Goal: Information Seeking & Learning: Learn about a topic

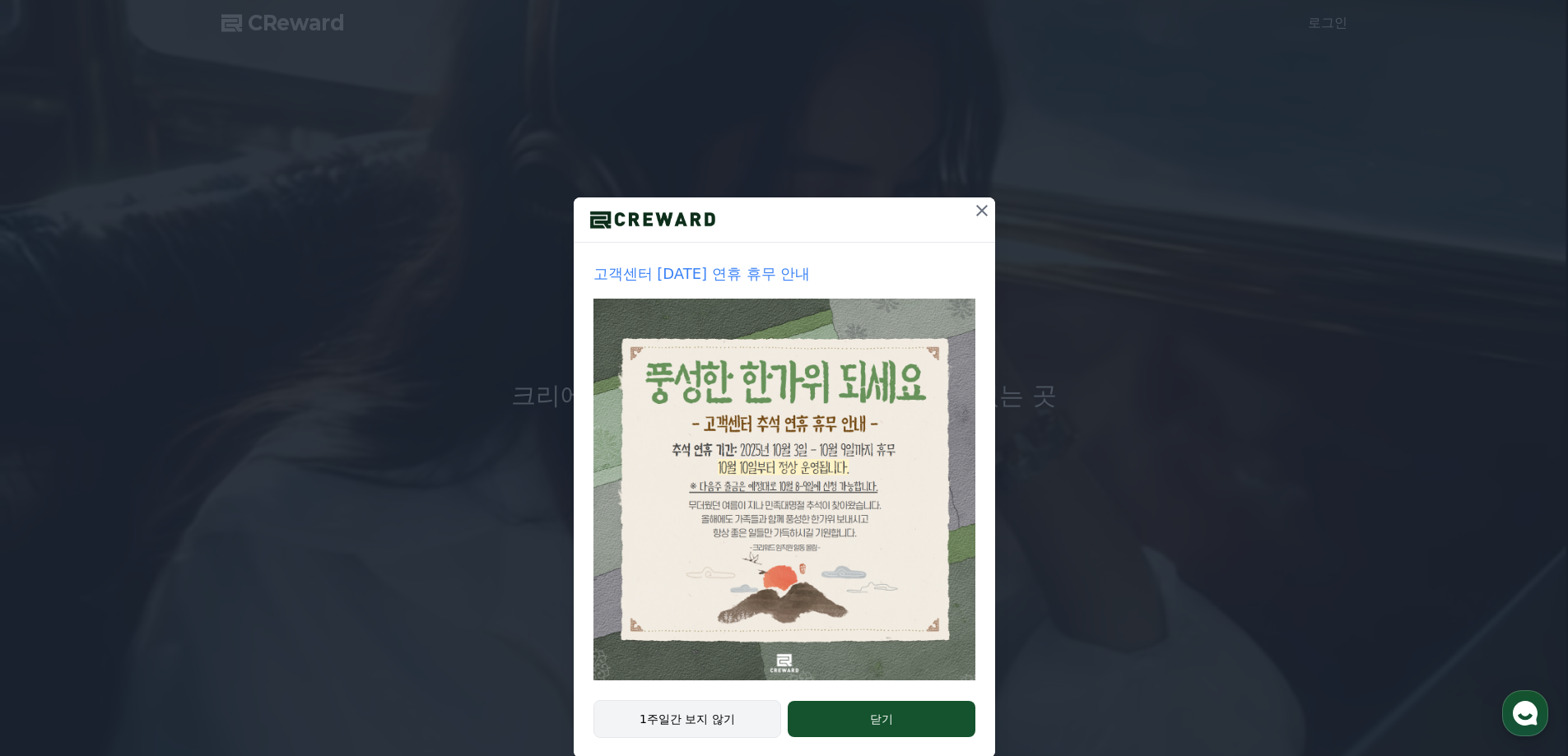
drag, startPoint x: 690, startPoint y: 713, endPoint x: 704, endPoint y: 707, distance: 15.2
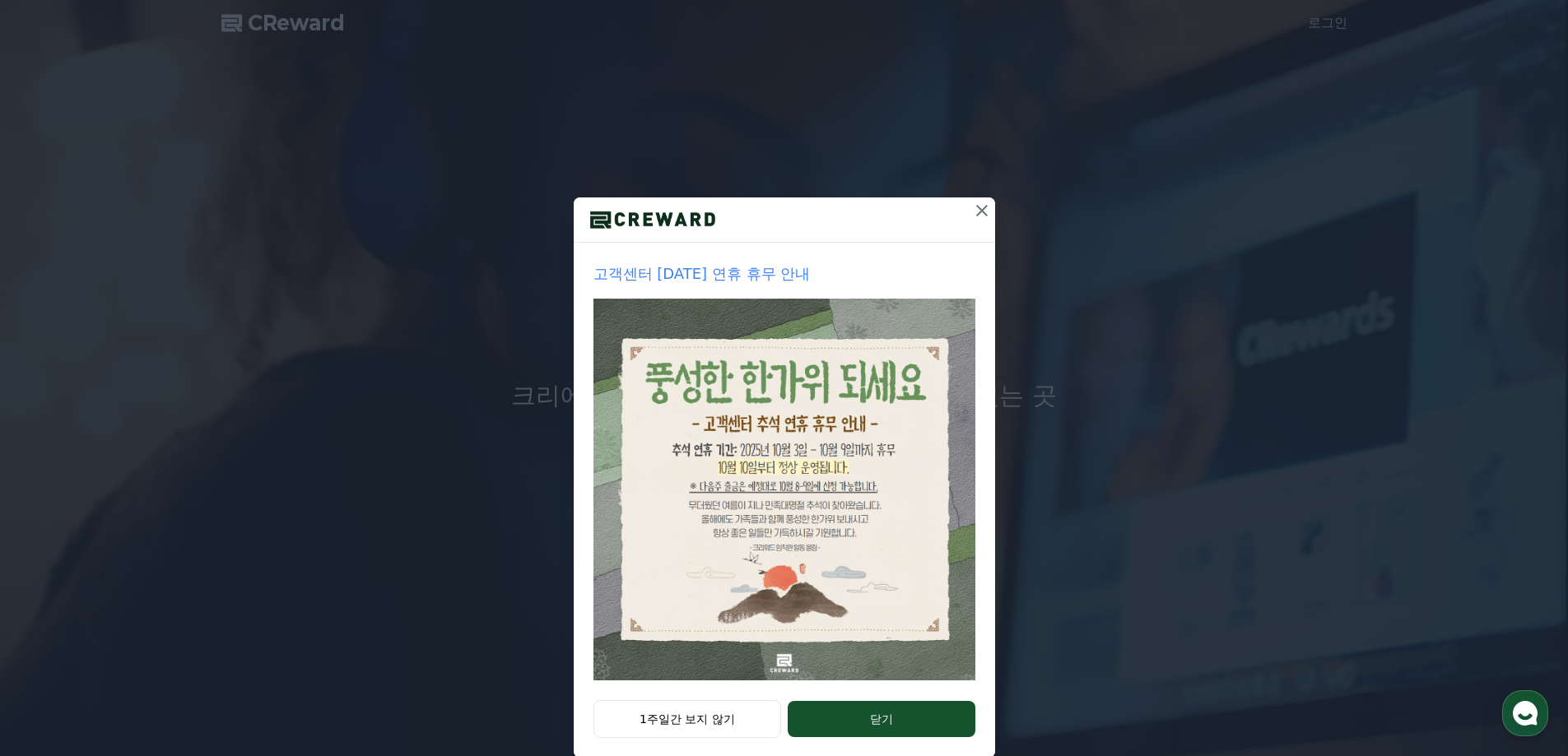
click at [690, 714] on button "1주일간 보지 않기" at bounding box center [687, 719] width 189 height 38
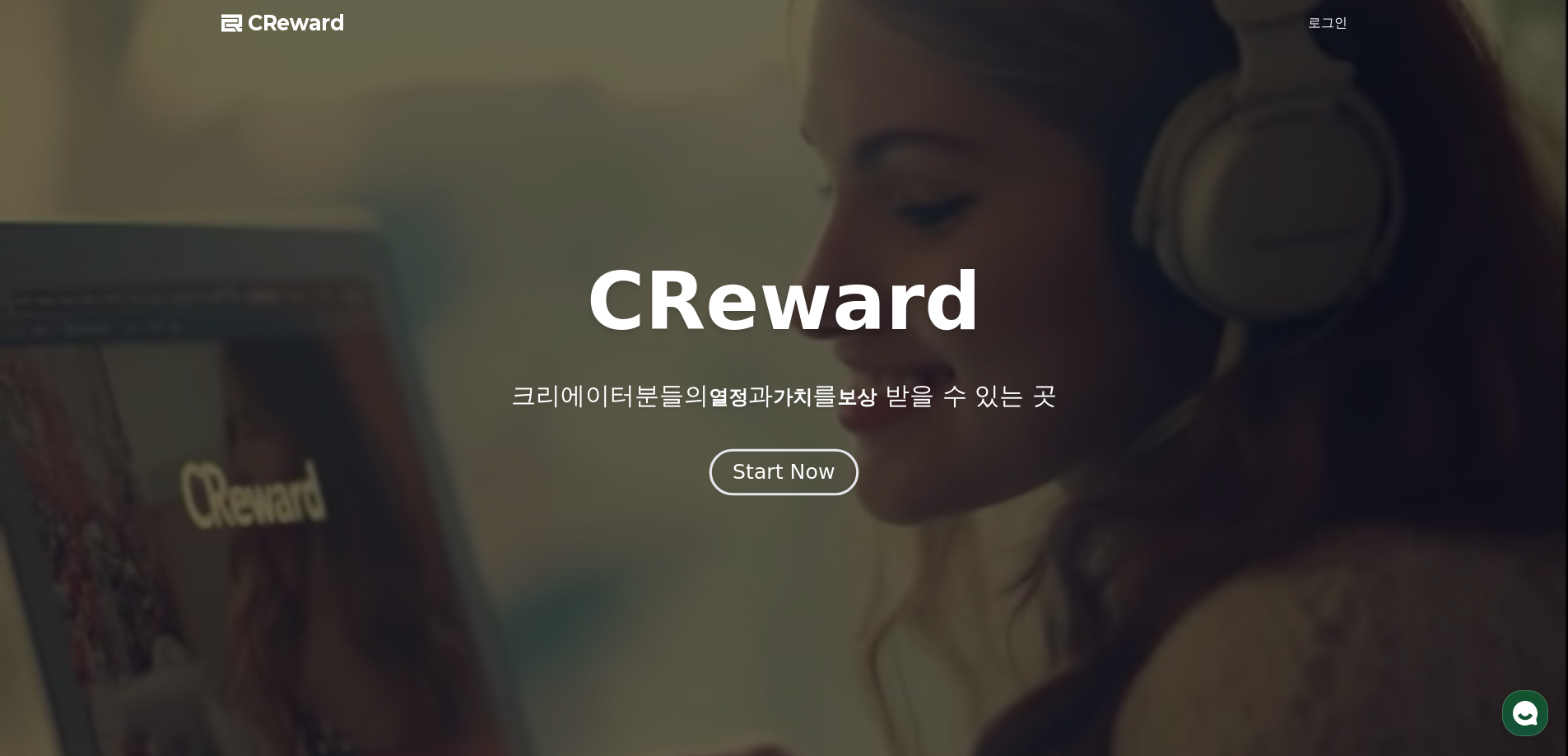
click at [771, 474] on div "Start Now" at bounding box center [784, 472] width 102 height 28
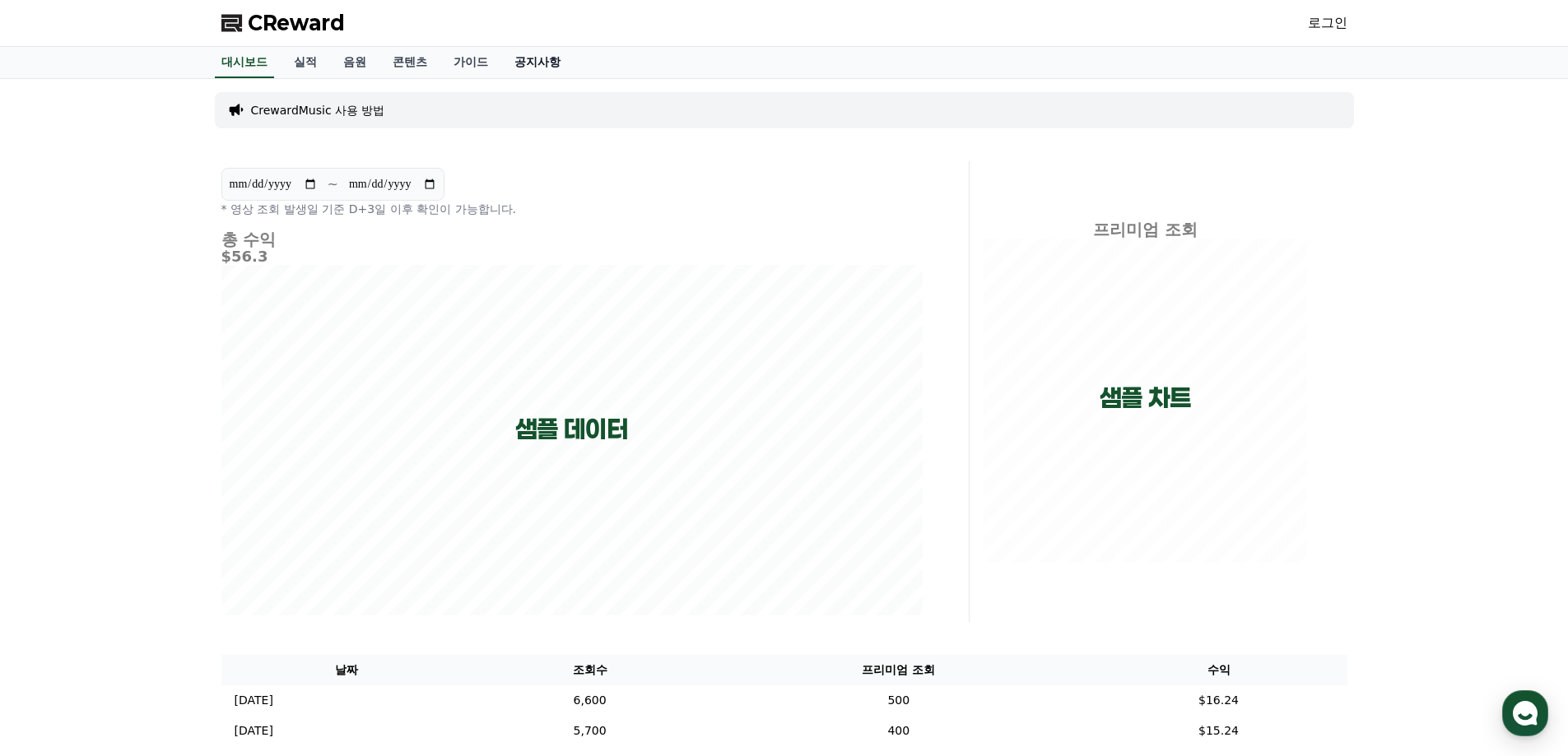
click at [541, 64] on link "공지사항" at bounding box center [537, 62] width 73 height 31
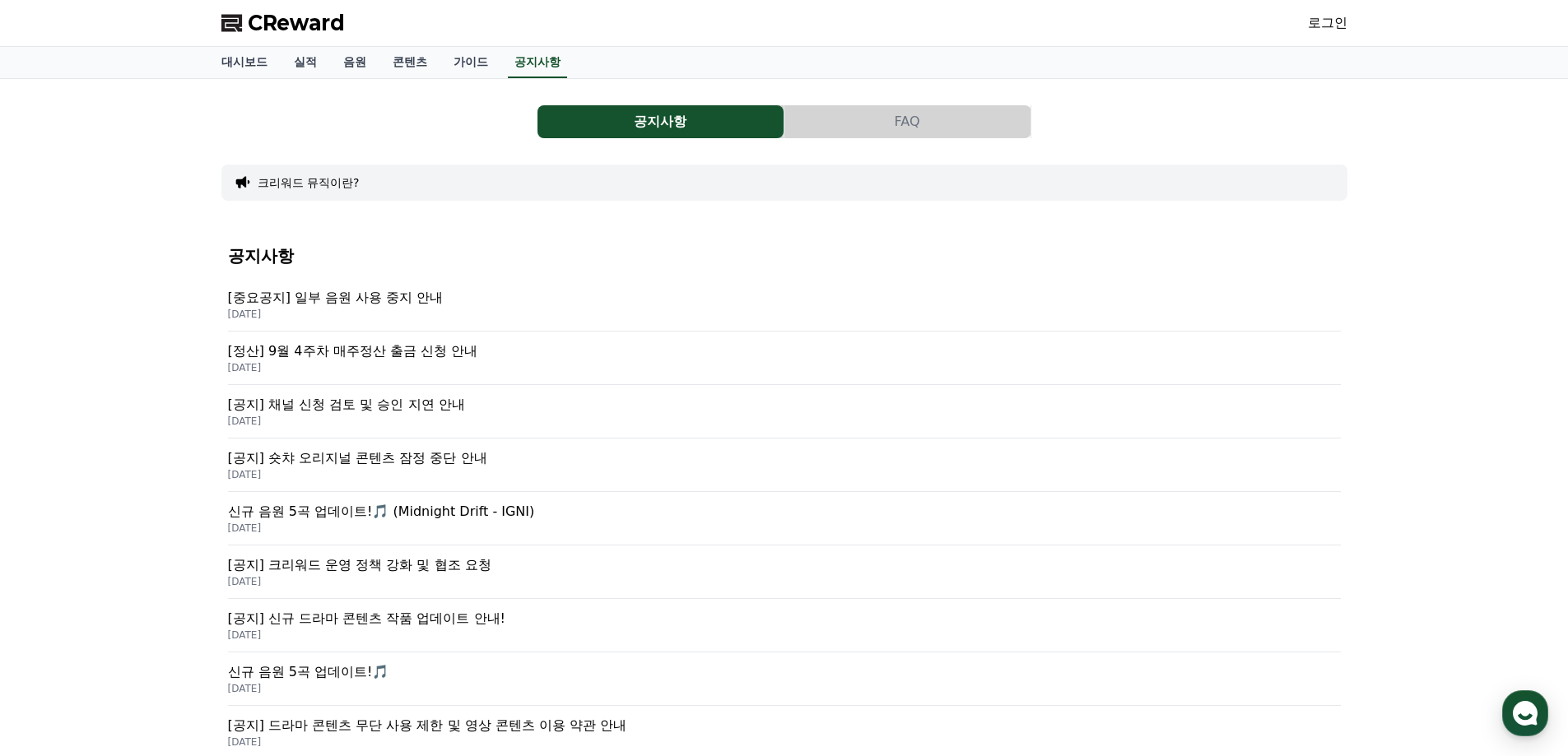
click at [444, 404] on p "[공지] 채널 신청 검토 및 승인 지연 안내" at bounding box center [784, 404] width 1113 height 19
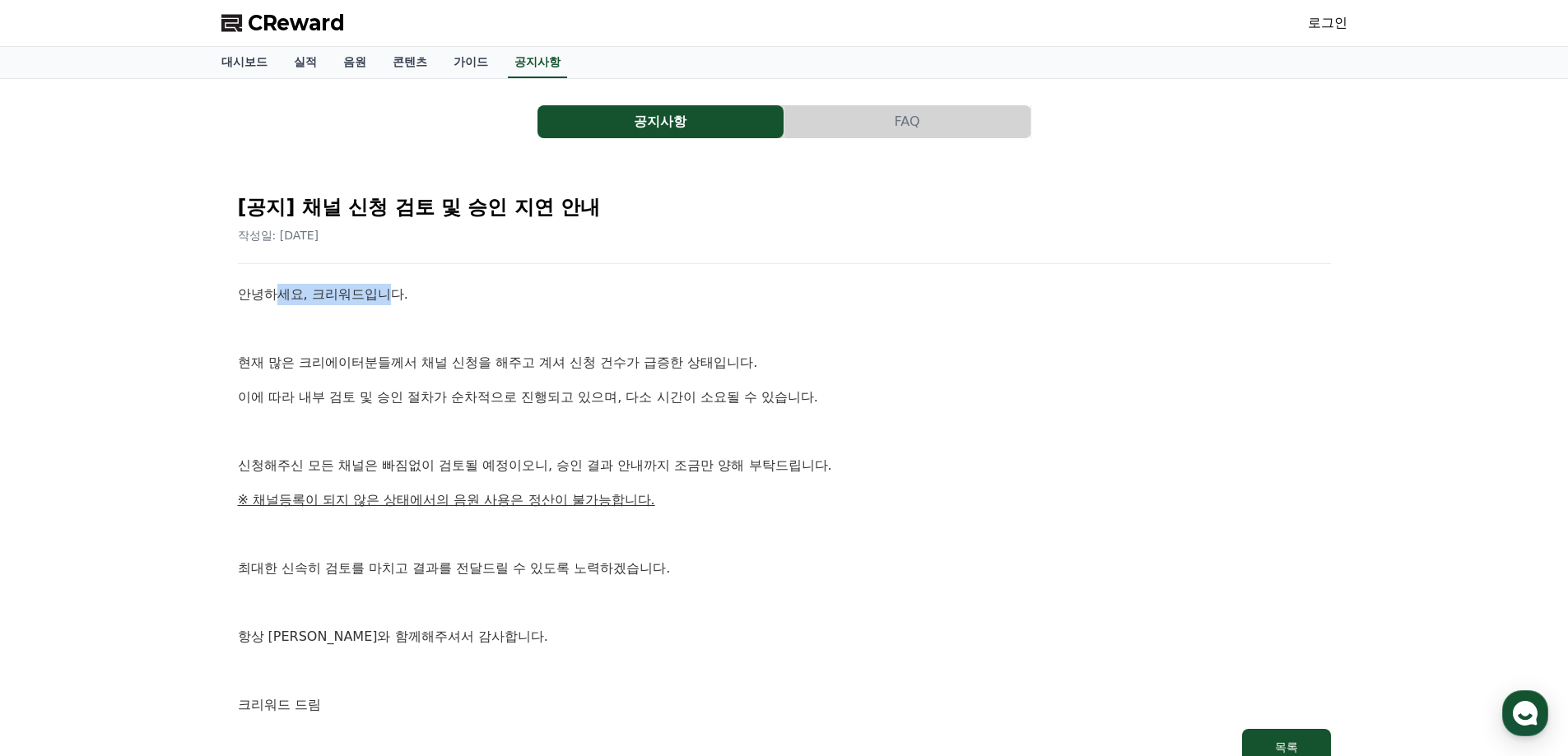
drag, startPoint x: 281, startPoint y: 299, endPoint x: 411, endPoint y: 332, distance: 134.1
click at [393, 304] on p "안녕하세요, 크리워드입니다." at bounding box center [784, 294] width 1093 height 21
drag, startPoint x: 413, startPoint y: 343, endPoint x: 364, endPoint y: 381, distance: 62.0
click at [413, 347] on div "안녕하세요, 크리워드입니다. 현재 많은 크리에이터분들께서 채널 신청을 해주고 계셔 신청 건수가 급증한 상태입니다. 이에 따라 내부 검토 및 승…" at bounding box center [784, 500] width 1093 height 432
drag, startPoint x: 306, startPoint y: 367, endPoint x: 577, endPoint y: 412, distance: 274.7
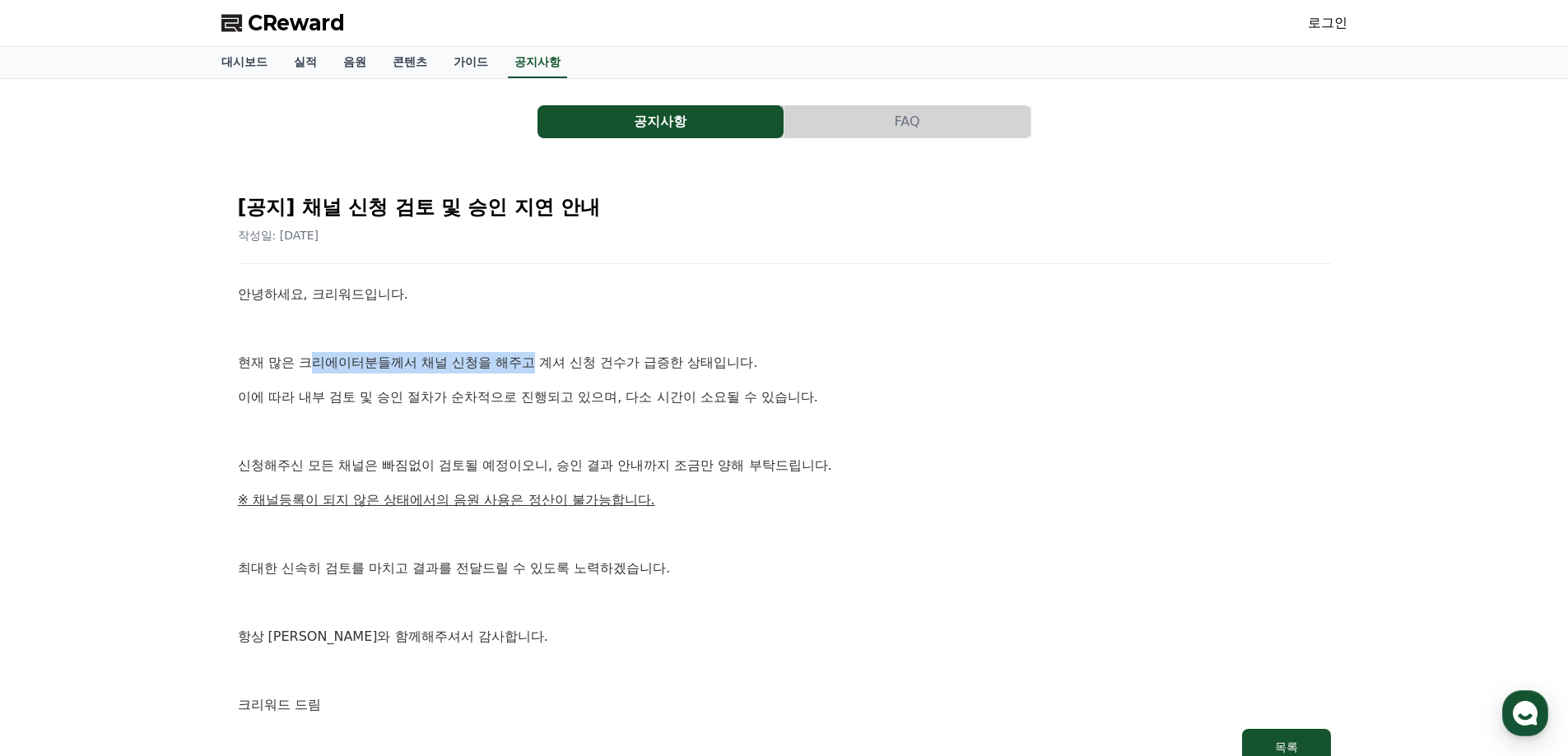
click at [540, 370] on p "현재 많은 크리에이터분들께서 채널 신청을 해주고 계셔 신청 건수가 급증한 상태입니다." at bounding box center [784, 362] width 1093 height 21
click at [577, 412] on div "안녕하세요, 크리워드입니다. 현재 많은 크리에이터분들께서 채널 신청을 해주고 계셔 신청 건수가 급증한 상태입니다. 이에 따라 내부 검토 및 승…" at bounding box center [784, 500] width 1093 height 432
drag, startPoint x: 278, startPoint y: 384, endPoint x: 570, endPoint y: 397, distance: 292.3
click at [569, 393] on div "안녕하세요, 크리워드입니다. 현재 많은 크리에이터분들께서 채널 신청을 해주고 계셔 신청 건수가 급증한 상태입니다. 이에 따라 내부 검토 및 승…" at bounding box center [784, 500] width 1093 height 432
click at [558, 439] on p at bounding box center [784, 430] width 1093 height 21
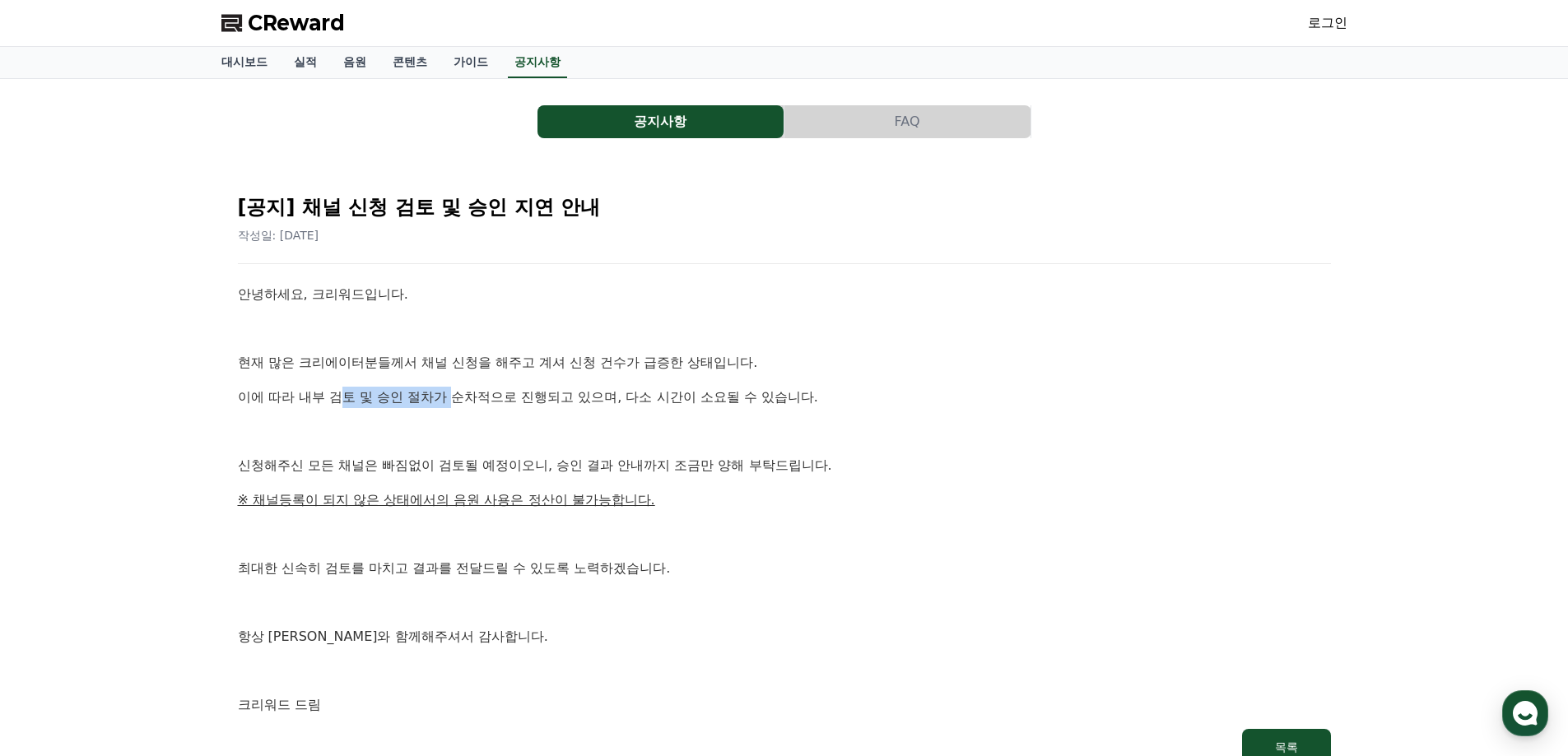
drag, startPoint x: 340, startPoint y: 399, endPoint x: 507, endPoint y: 396, distance: 167.0
click at [499, 394] on p "이에 따라 내부 검토 및 승인 절차가 순차적으로 진행되고 있으며, 다소 시간이 소요될 수 있습니다." at bounding box center [784, 397] width 1093 height 21
click at [516, 425] on p at bounding box center [784, 430] width 1093 height 21
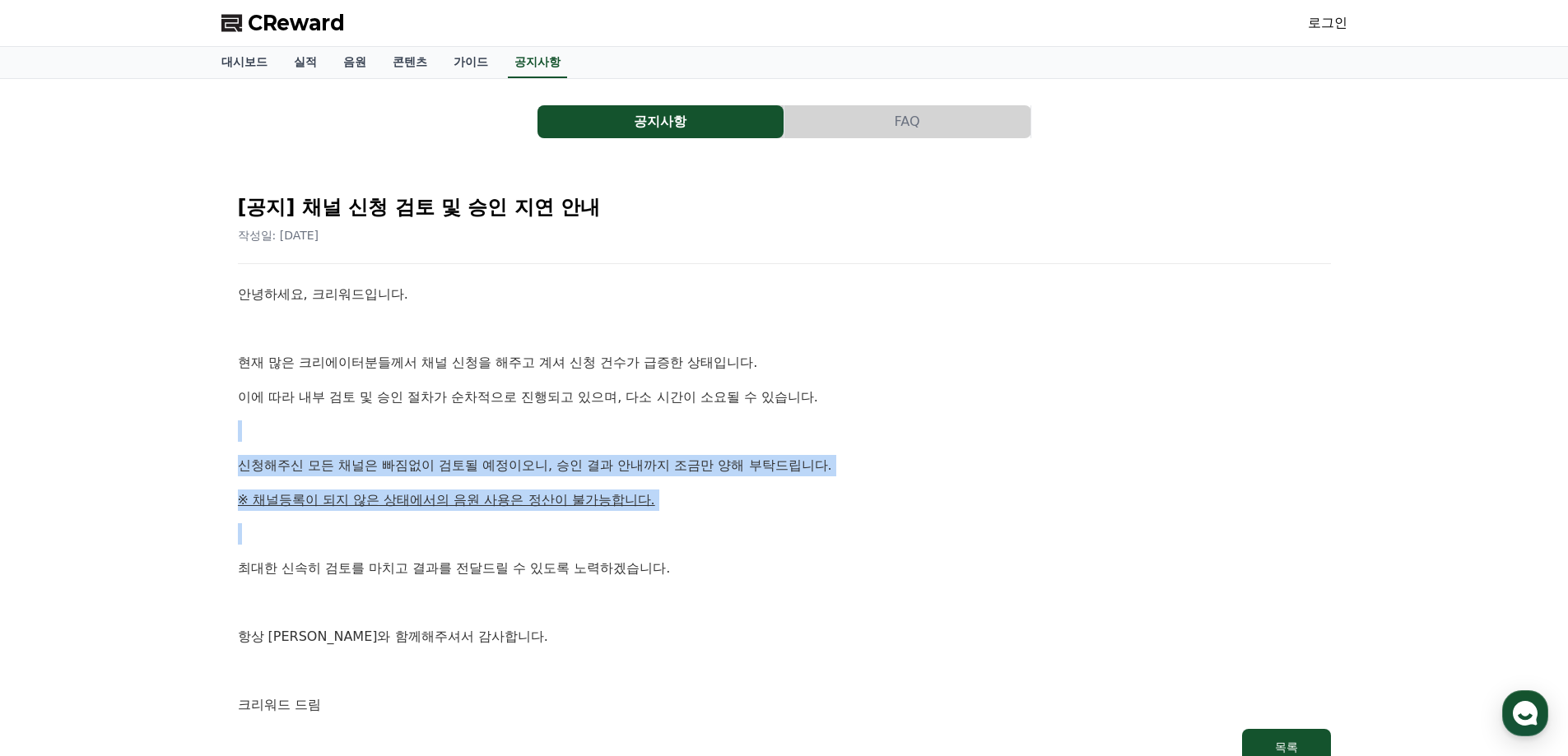
drag, startPoint x: 327, startPoint y: 431, endPoint x: 799, endPoint y: 515, distance: 479.4
click at [799, 515] on div "안녕하세요, 크리워드입니다. 현재 많은 크리에이터분들께서 채널 신청을 해주고 계셔 신청 건수가 급증한 상태입니다. 이에 따라 내부 검토 및 승…" at bounding box center [784, 500] width 1093 height 432
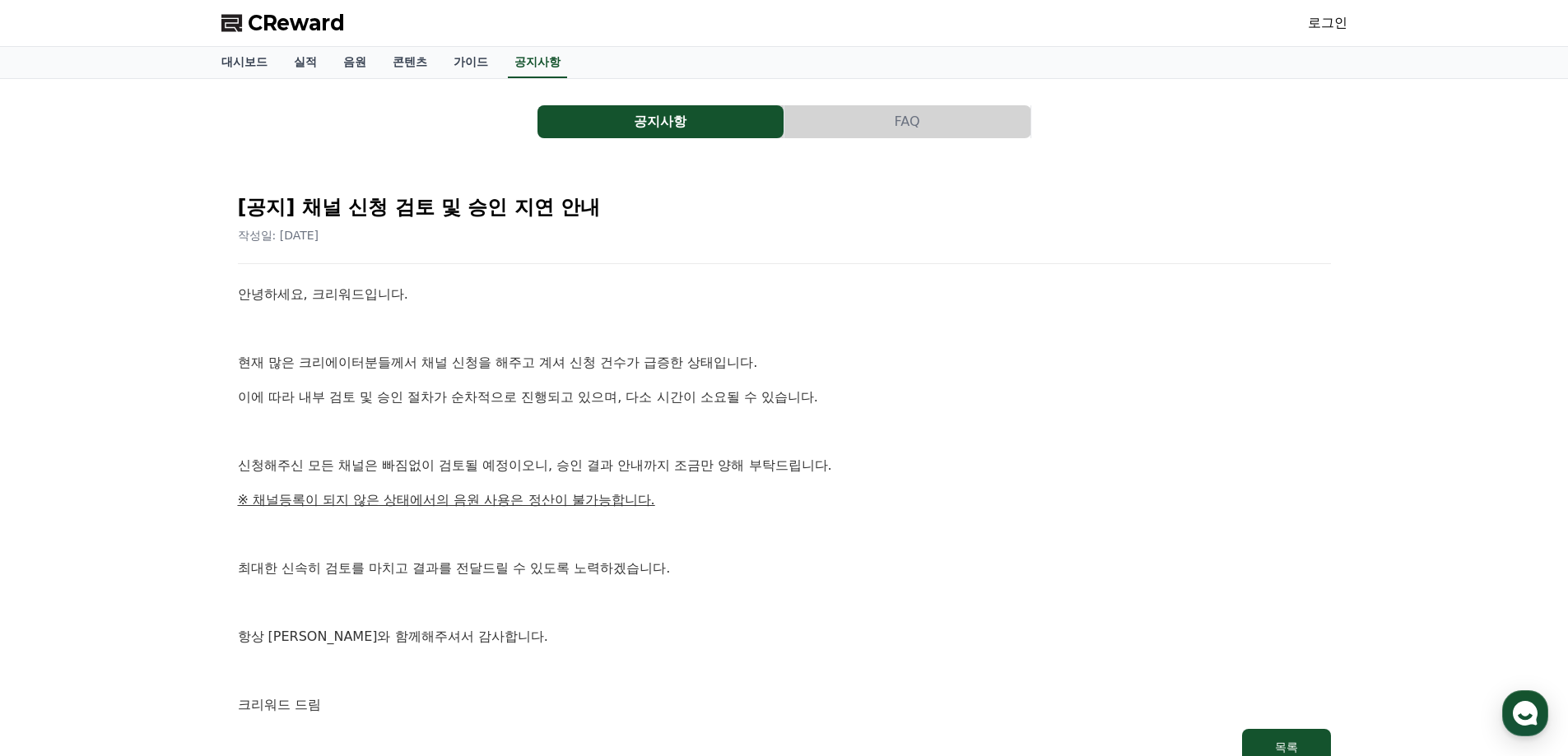
click at [779, 551] on div "안녕하세요, 크리워드입니다. 현재 많은 크리에이터분들께서 채널 신청을 해주고 계셔 신청 건수가 급증한 상태입니다. 이에 따라 내부 검토 및 승…" at bounding box center [784, 500] width 1093 height 432
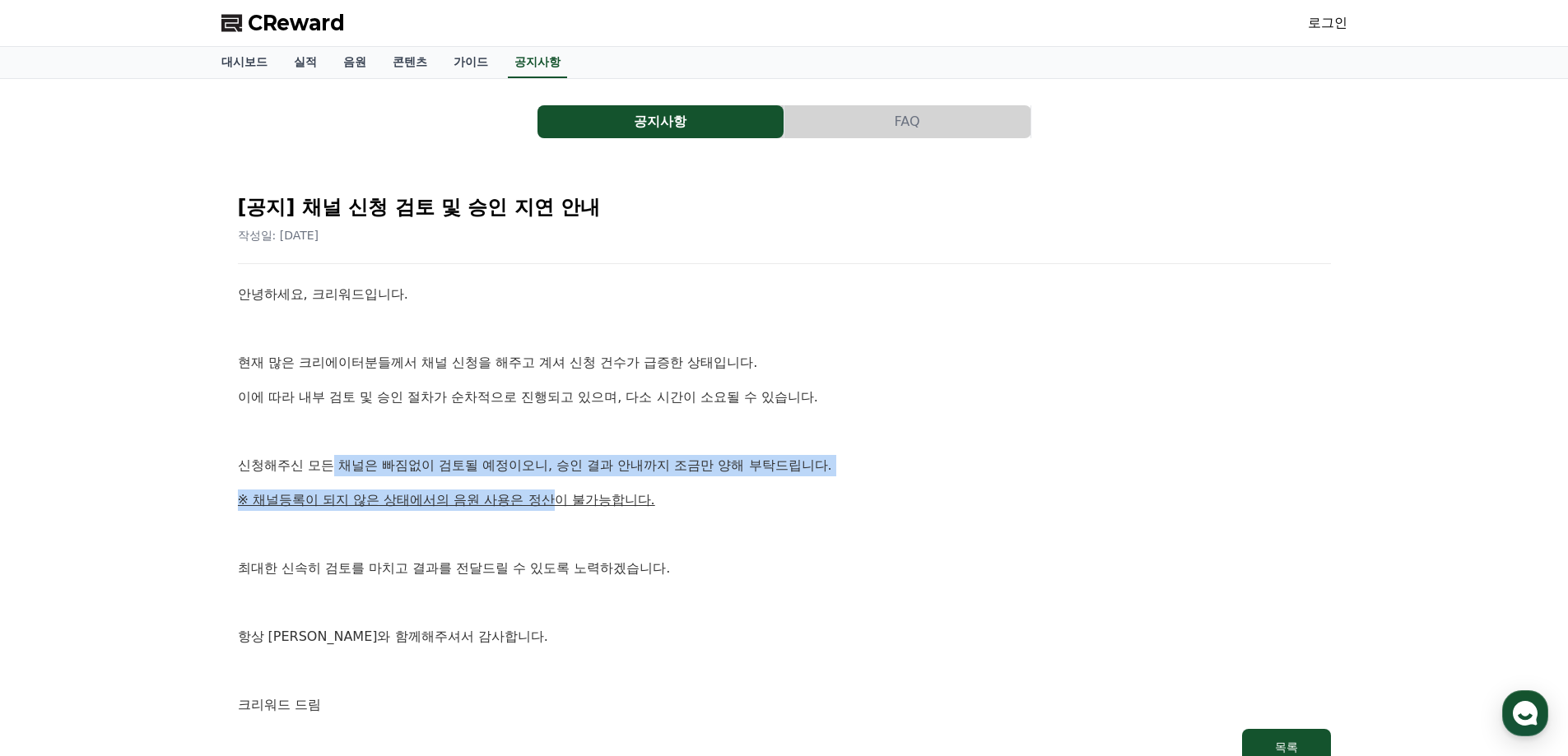
drag, startPoint x: 443, startPoint y: 478, endPoint x: 674, endPoint y: 545, distance: 240.5
click at [605, 518] on div "안녕하세요, 크리워드입니다. 현재 많은 크리에이터분들께서 채널 신청을 해주고 계셔 신청 건수가 급증한 상태입니다. 이에 따라 내부 검토 및 승…" at bounding box center [784, 500] width 1093 height 432
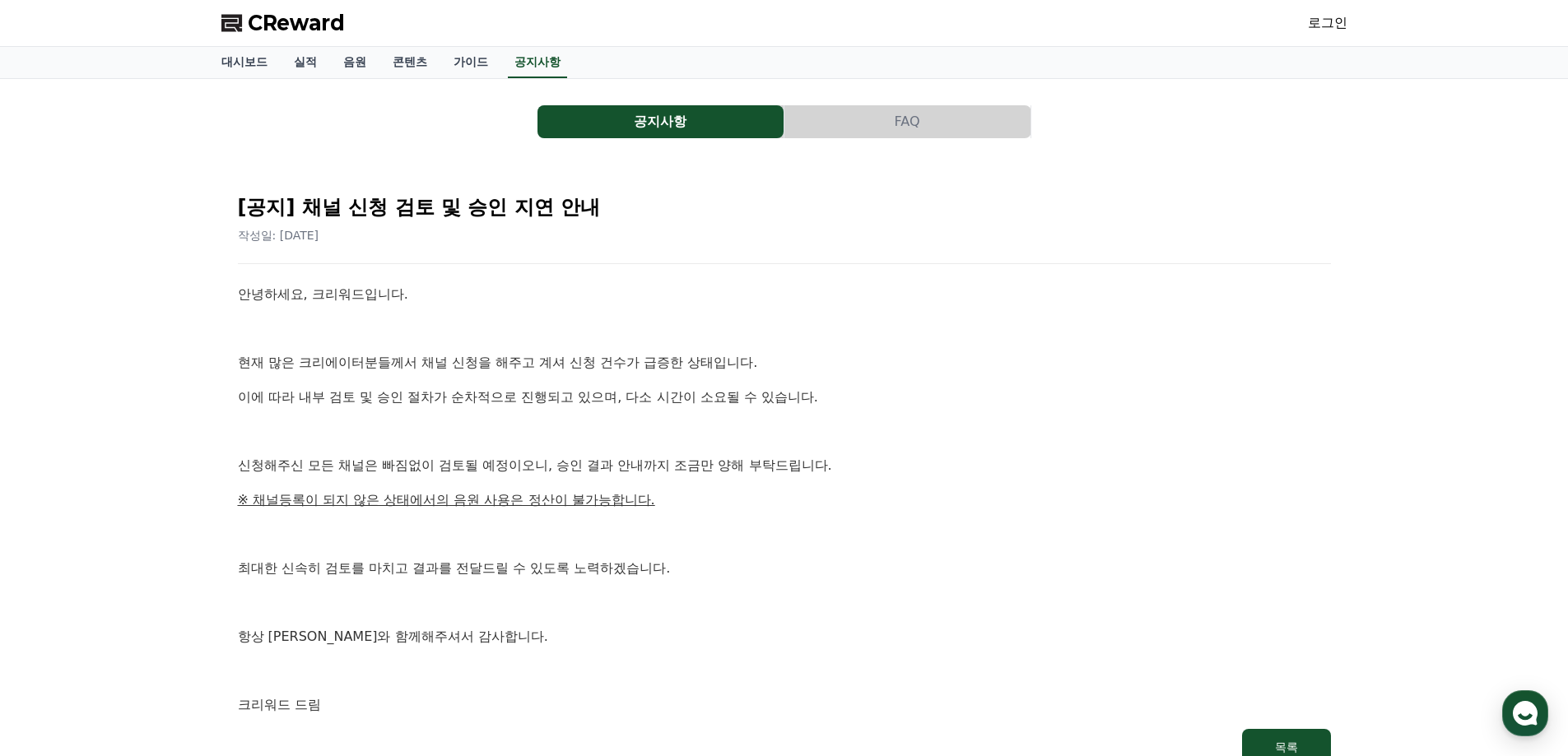
click at [741, 583] on div "안녕하세요, 크리워드입니다. 현재 많은 크리에이터분들께서 채널 신청을 해주고 계셔 신청 건수가 급증한 상태입니다. 이에 따라 내부 검토 및 승…" at bounding box center [784, 500] width 1093 height 432
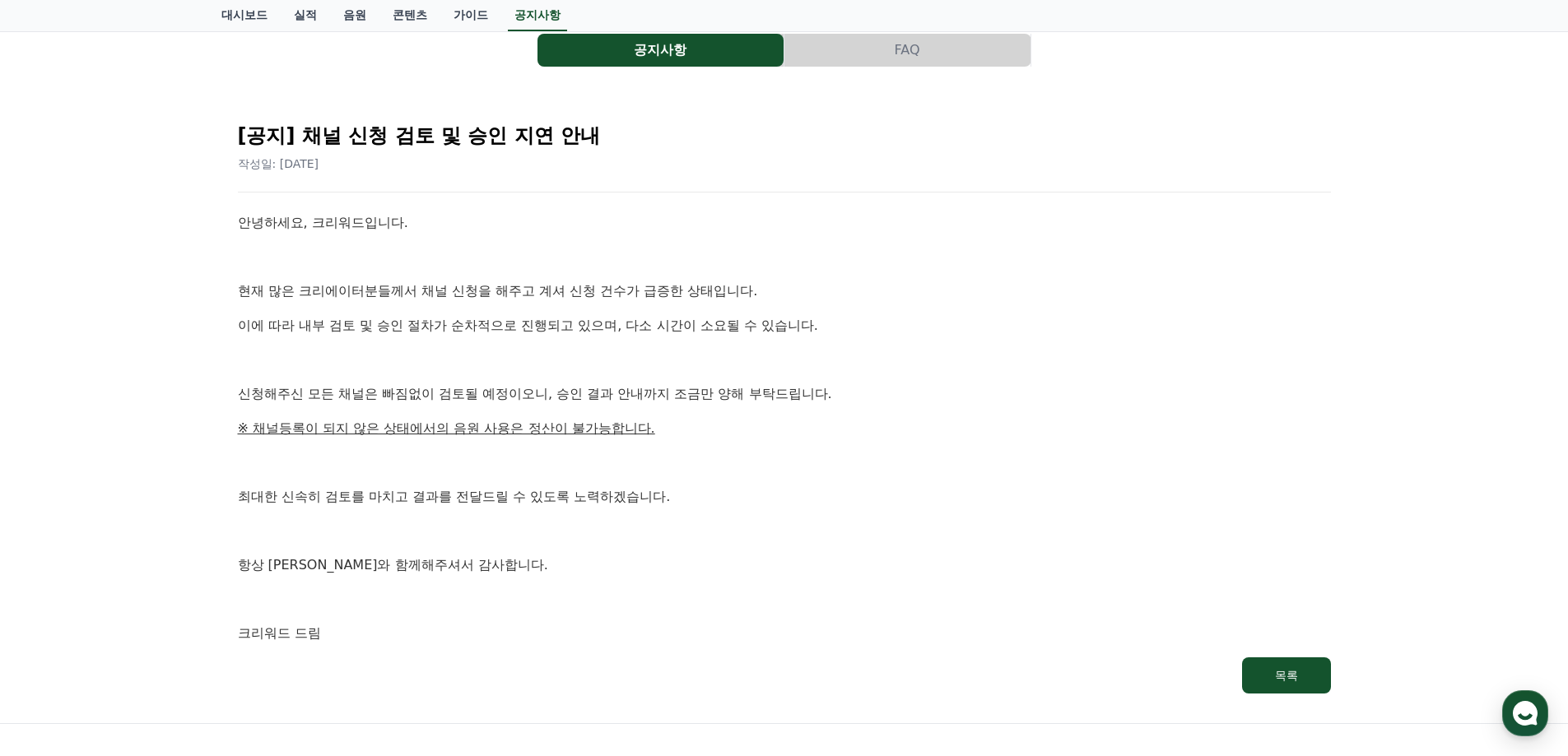
scroll to position [244, 0]
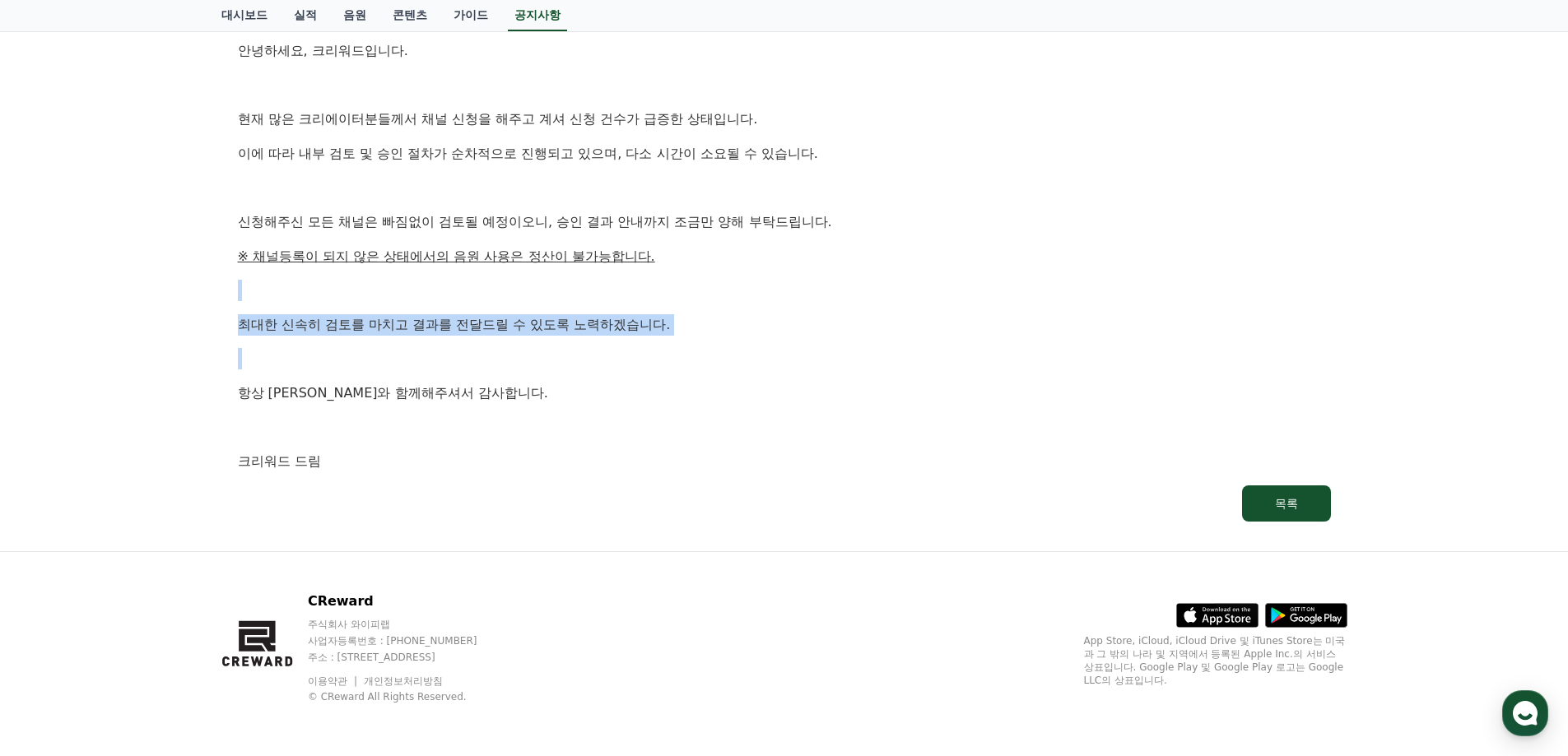
drag, startPoint x: 261, startPoint y: 299, endPoint x: 504, endPoint y: 436, distance: 279.0
click at [415, 399] on div "안녕하세요, 크리워드입니다. 현재 많은 크리에이터분들께서 채널 신청을 해주고 계셔 신청 건수가 급증한 상태입니다. 이에 따라 내부 검토 및 승…" at bounding box center [784, 256] width 1093 height 432
click at [526, 437] on p at bounding box center [784, 427] width 1093 height 21
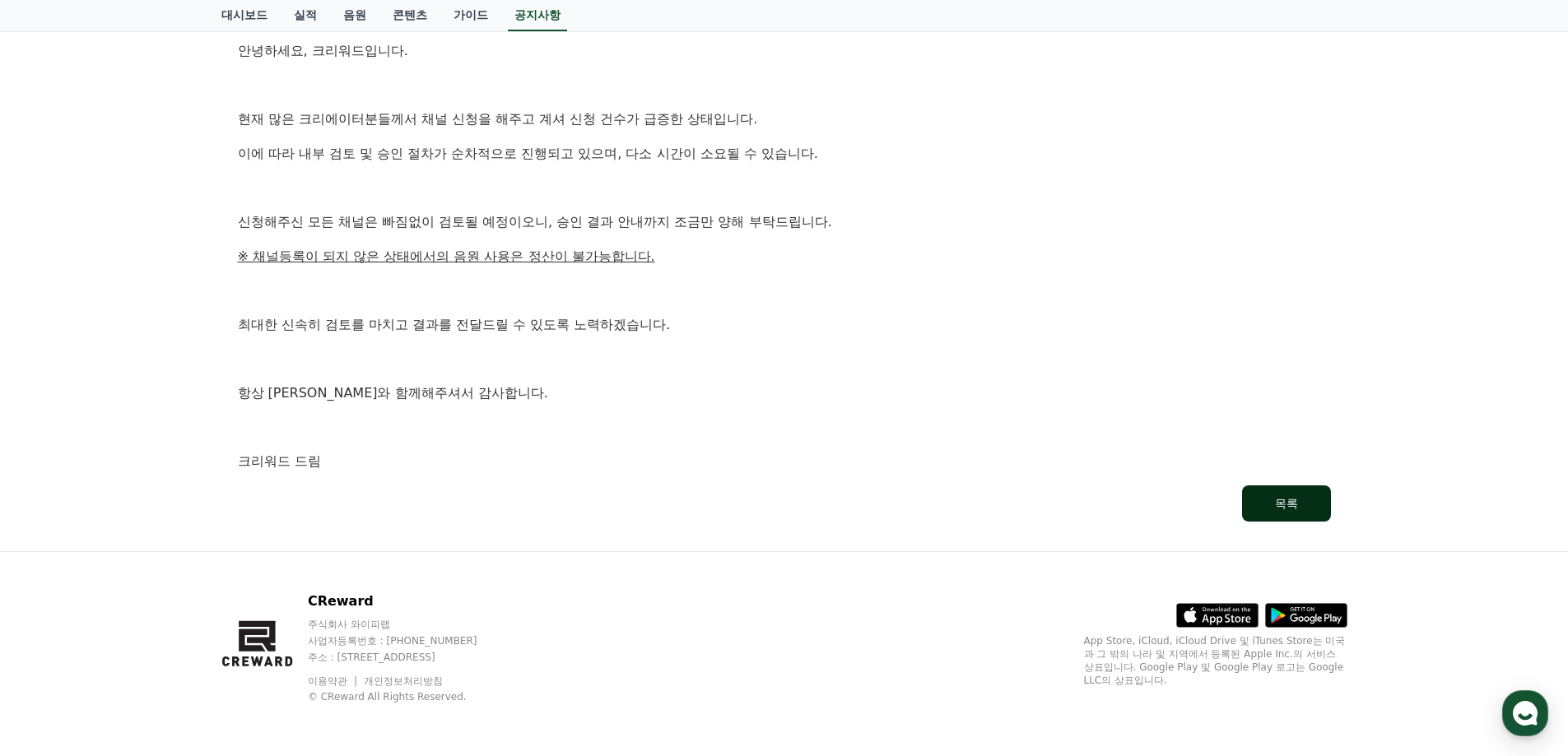
click at [1252, 491] on button "목록" at bounding box center [1286, 503] width 89 height 36
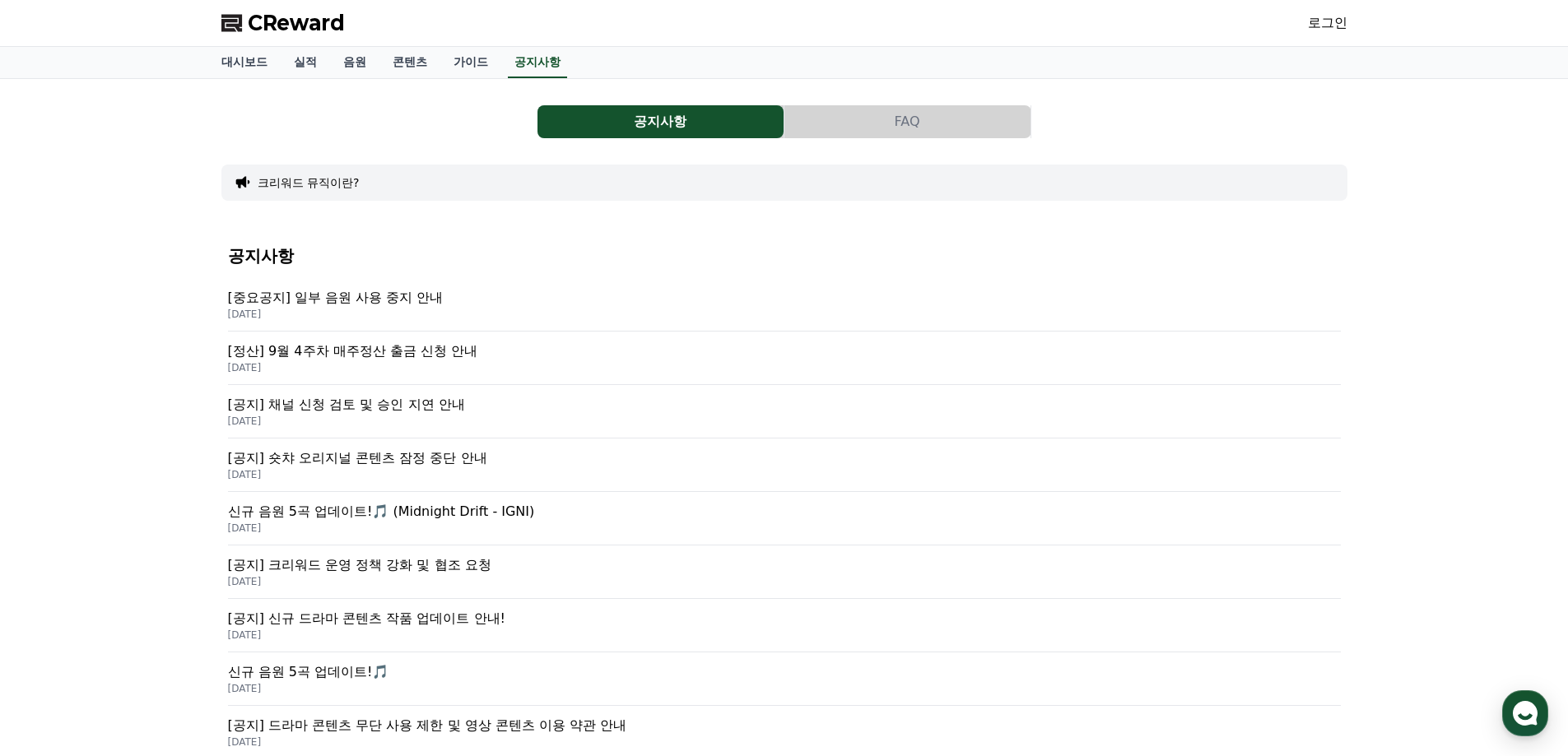
click at [340, 670] on p "신규 음원 5곡 업데이트!🎵" at bounding box center [784, 671] width 1113 height 19
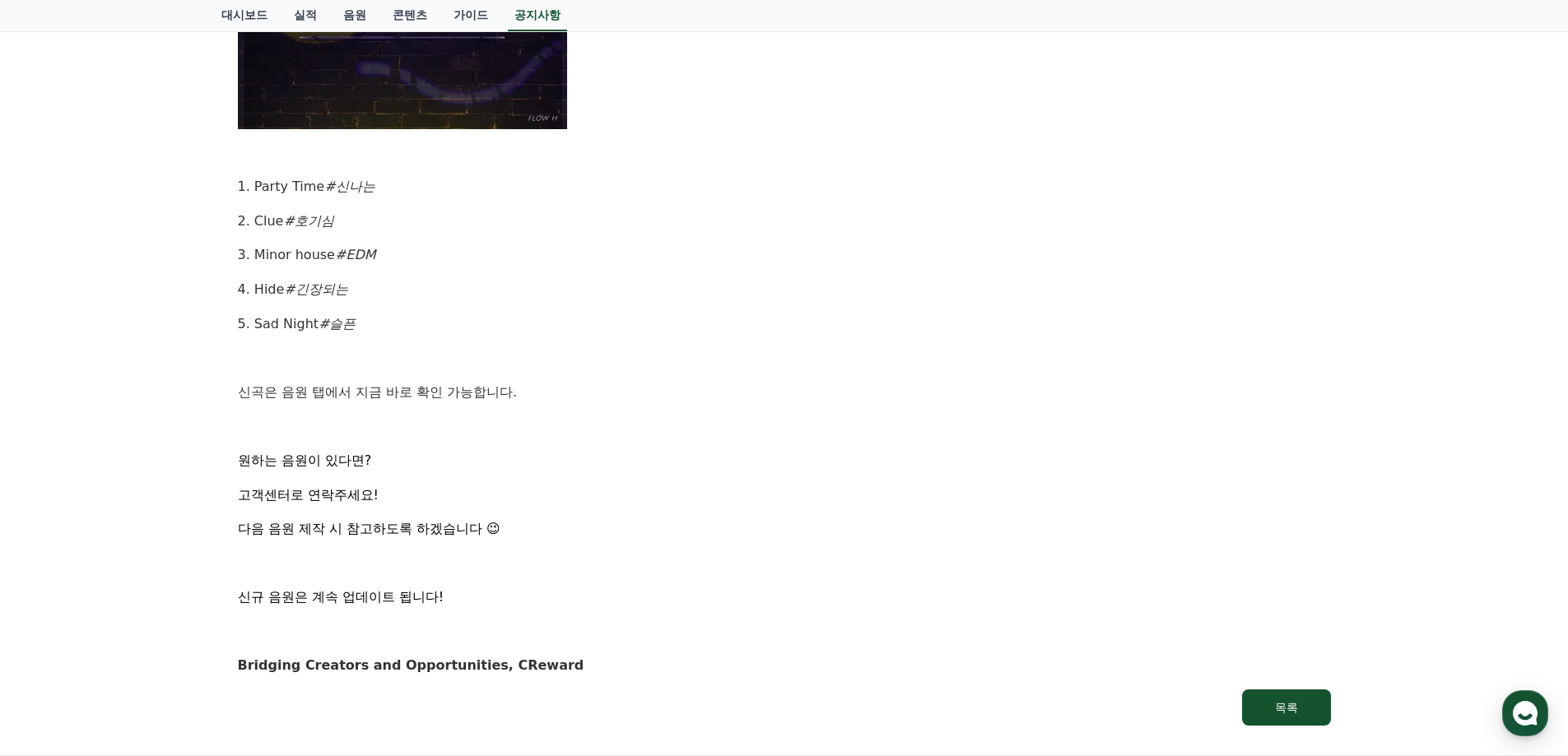
scroll to position [740, 0]
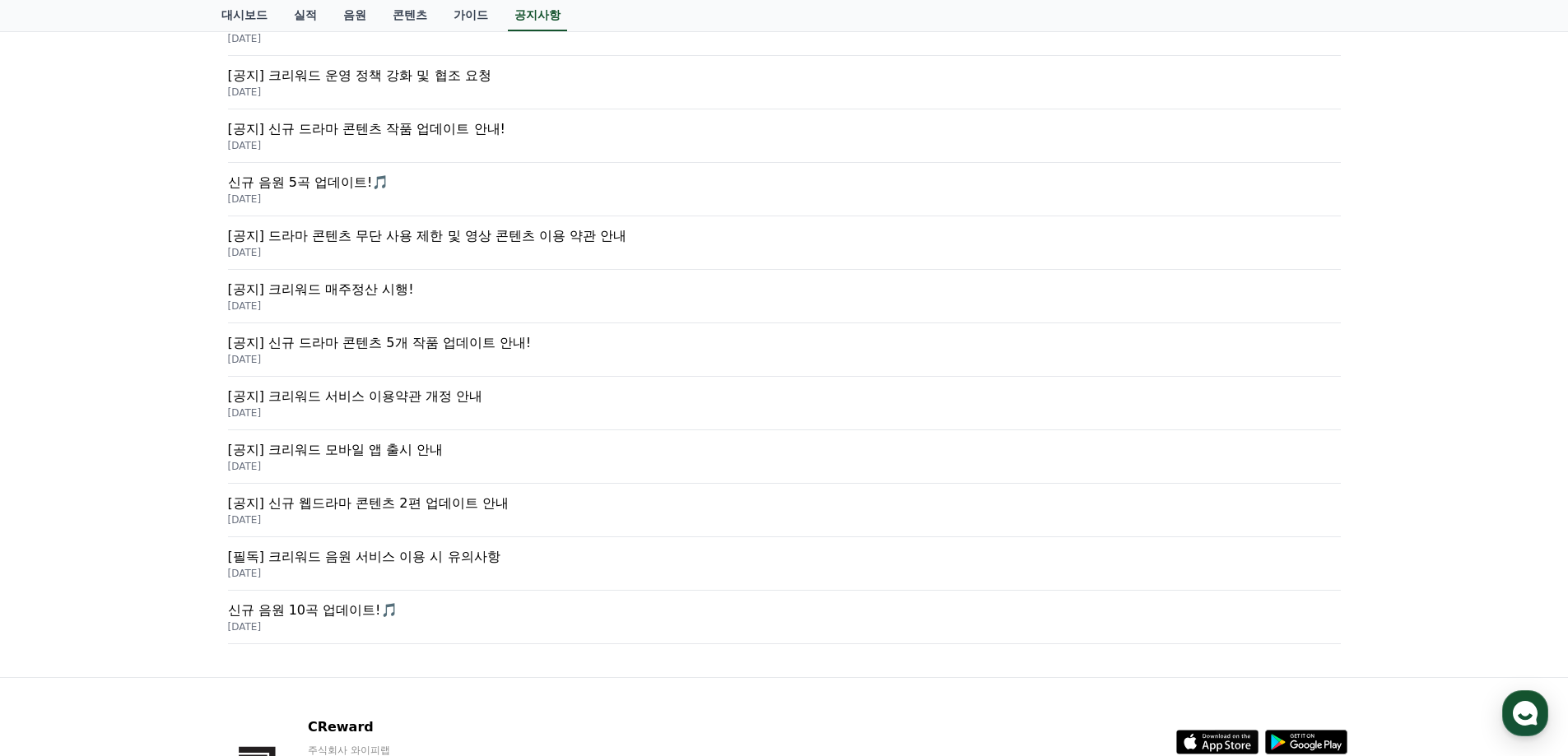
scroll to position [494, 0]
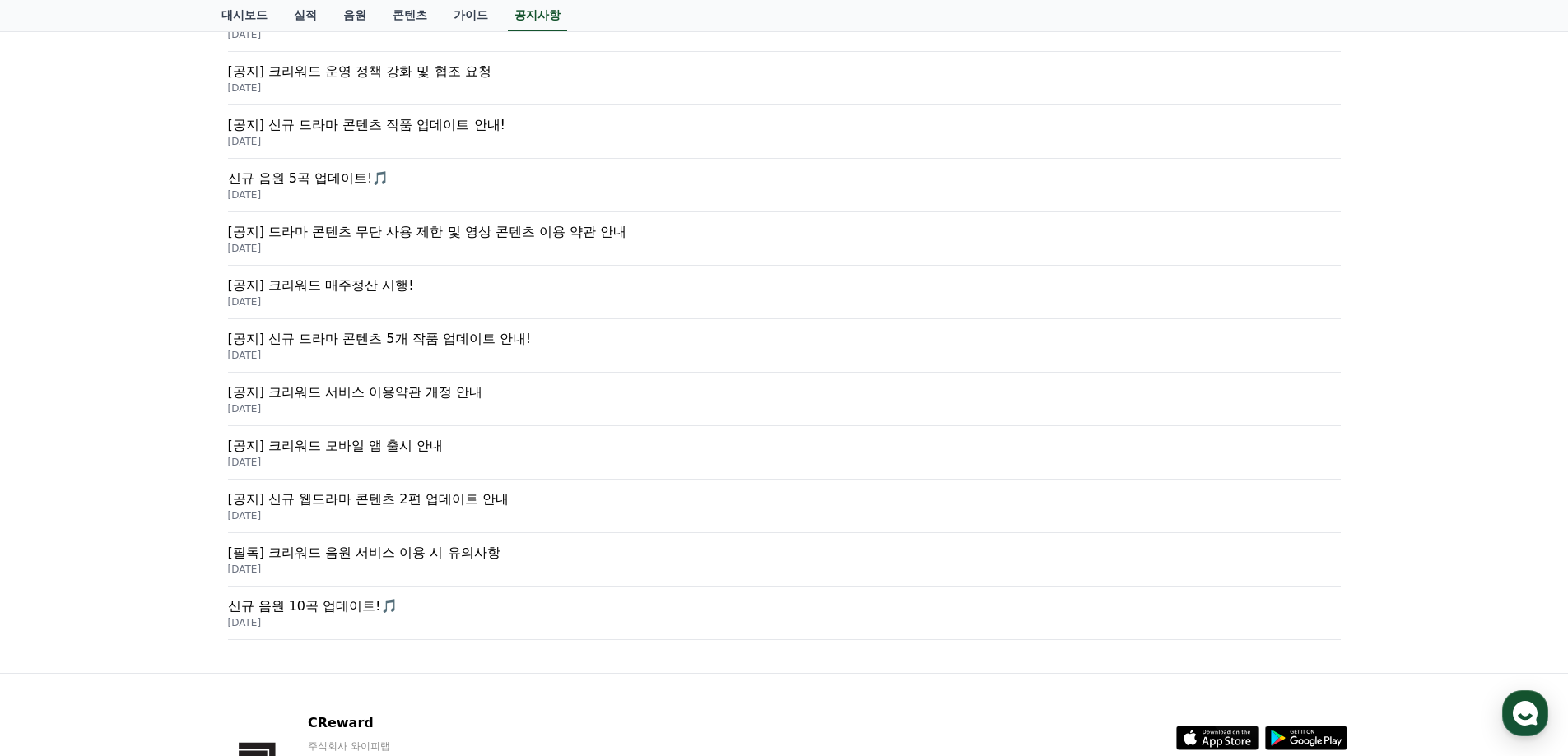
click at [332, 616] on p "[DATE]" at bounding box center [784, 623] width 1113 height 14
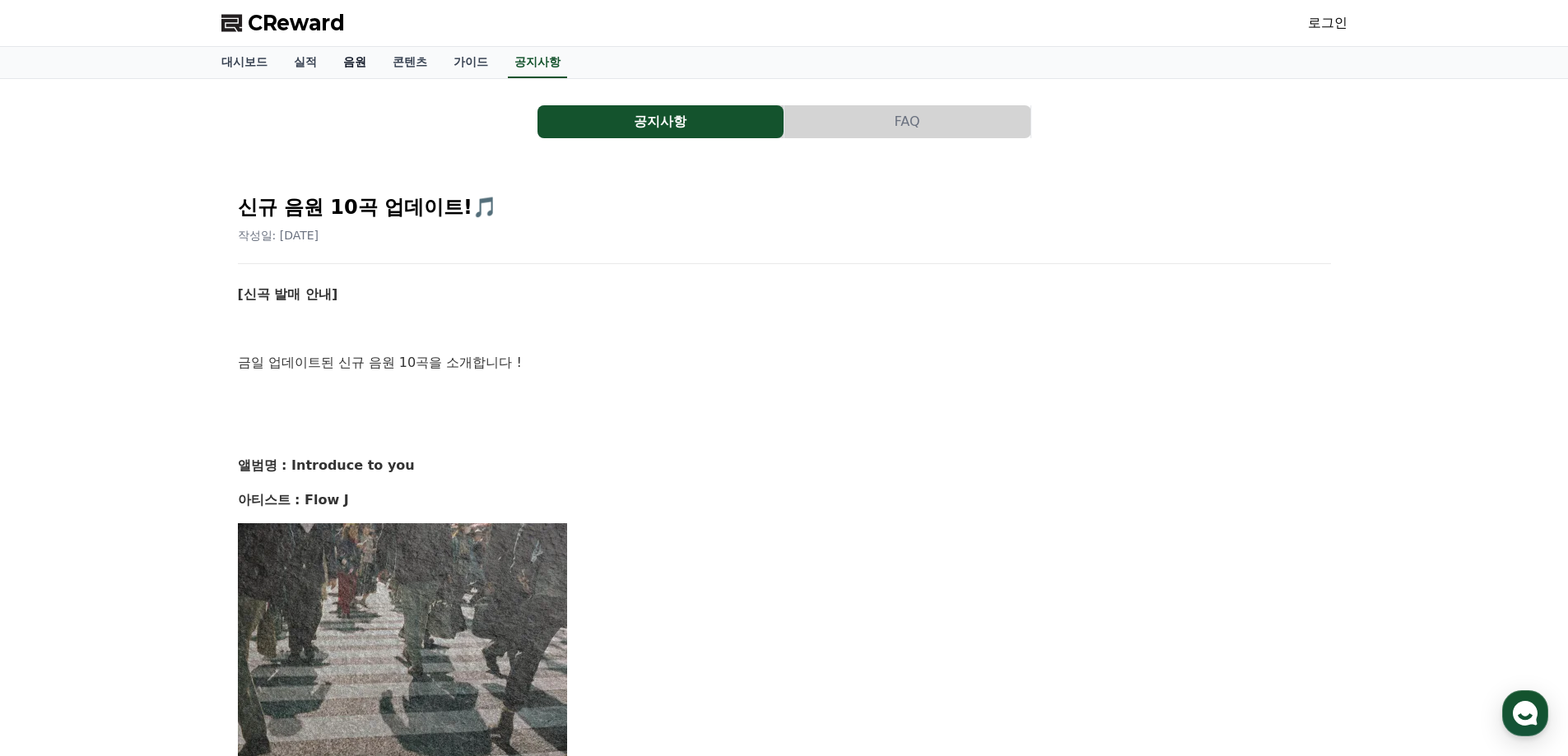
click at [344, 55] on link "음원" at bounding box center [355, 62] width 49 height 31
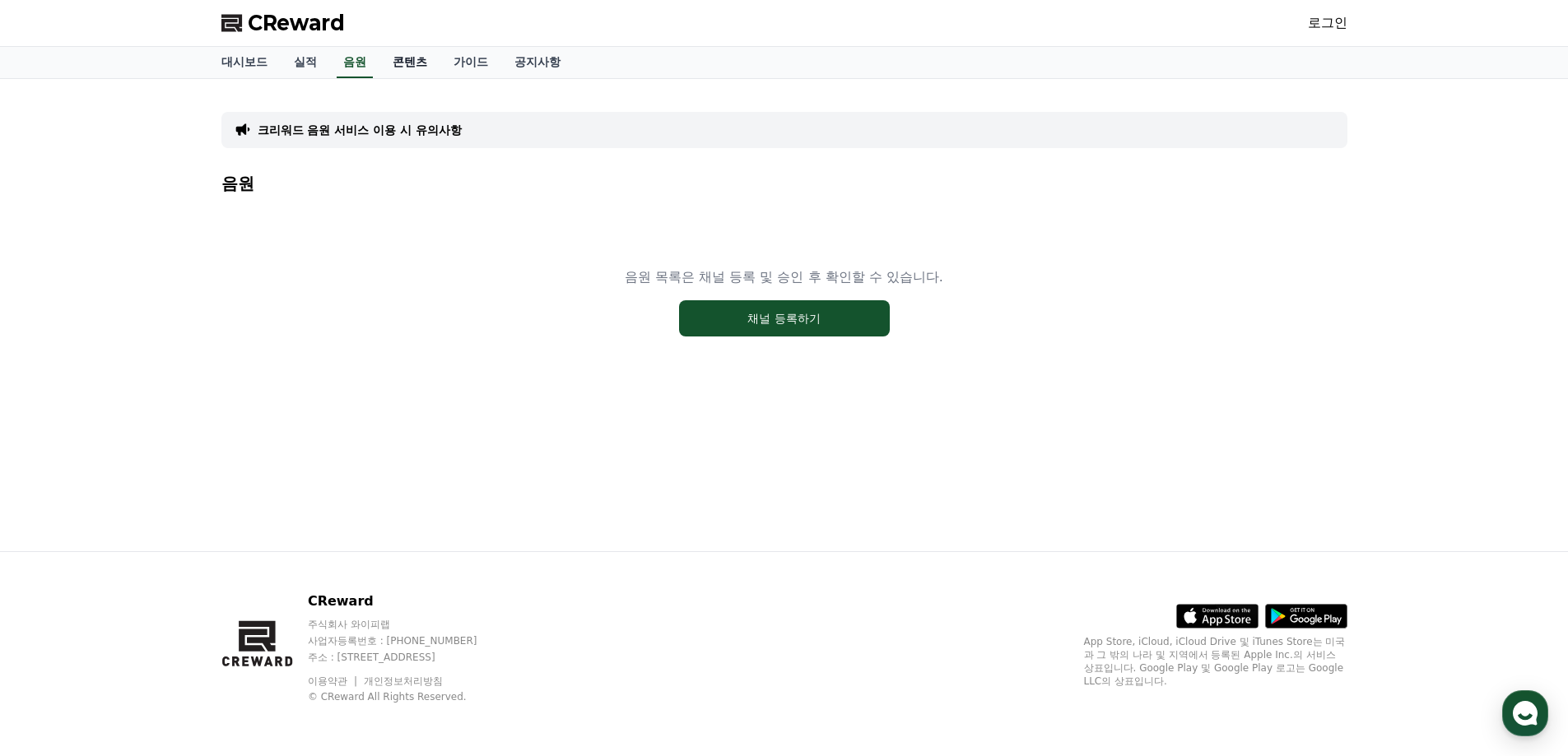
click at [399, 62] on link "콘텐츠" at bounding box center [410, 62] width 61 height 31
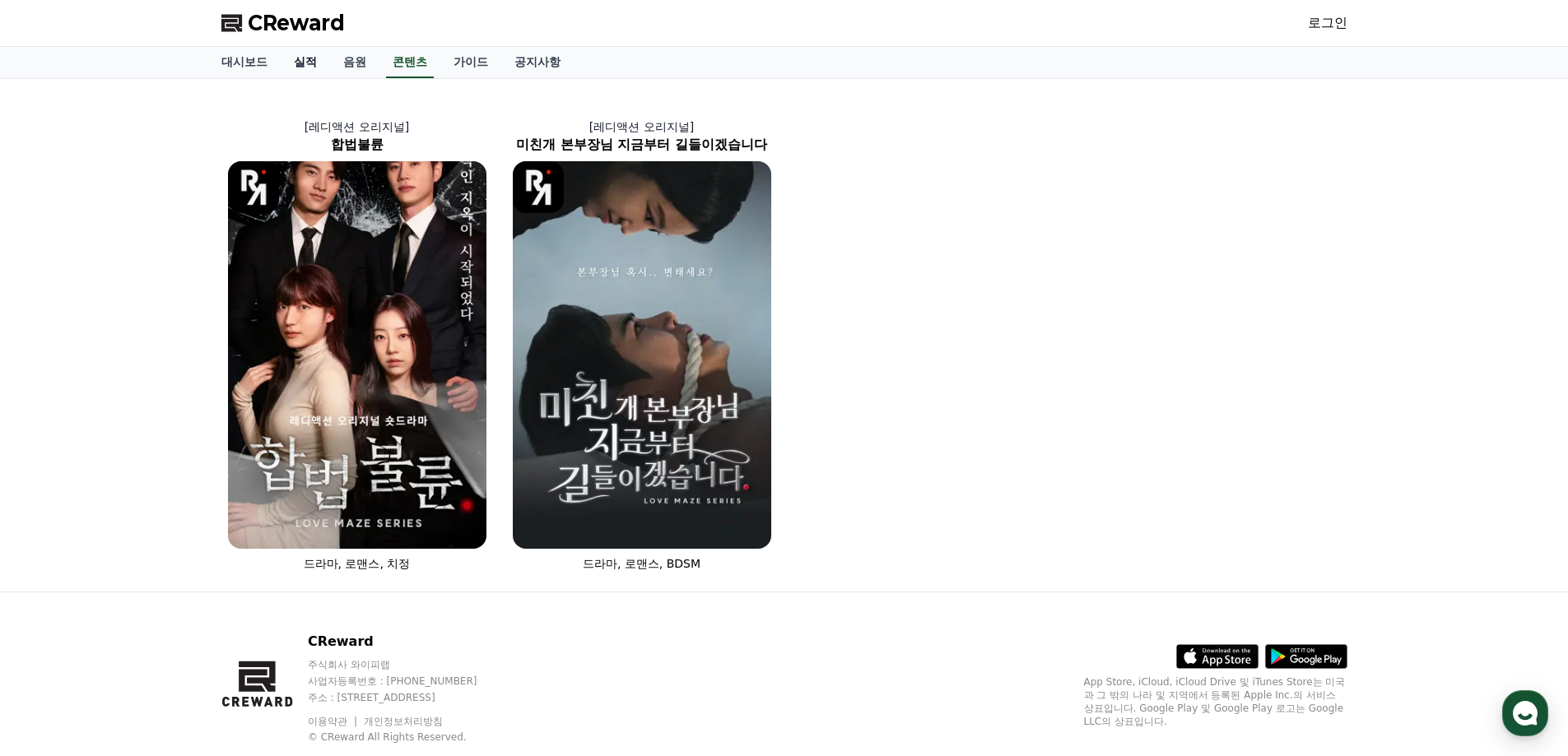
click at [305, 65] on link "실적" at bounding box center [305, 62] width 49 height 31
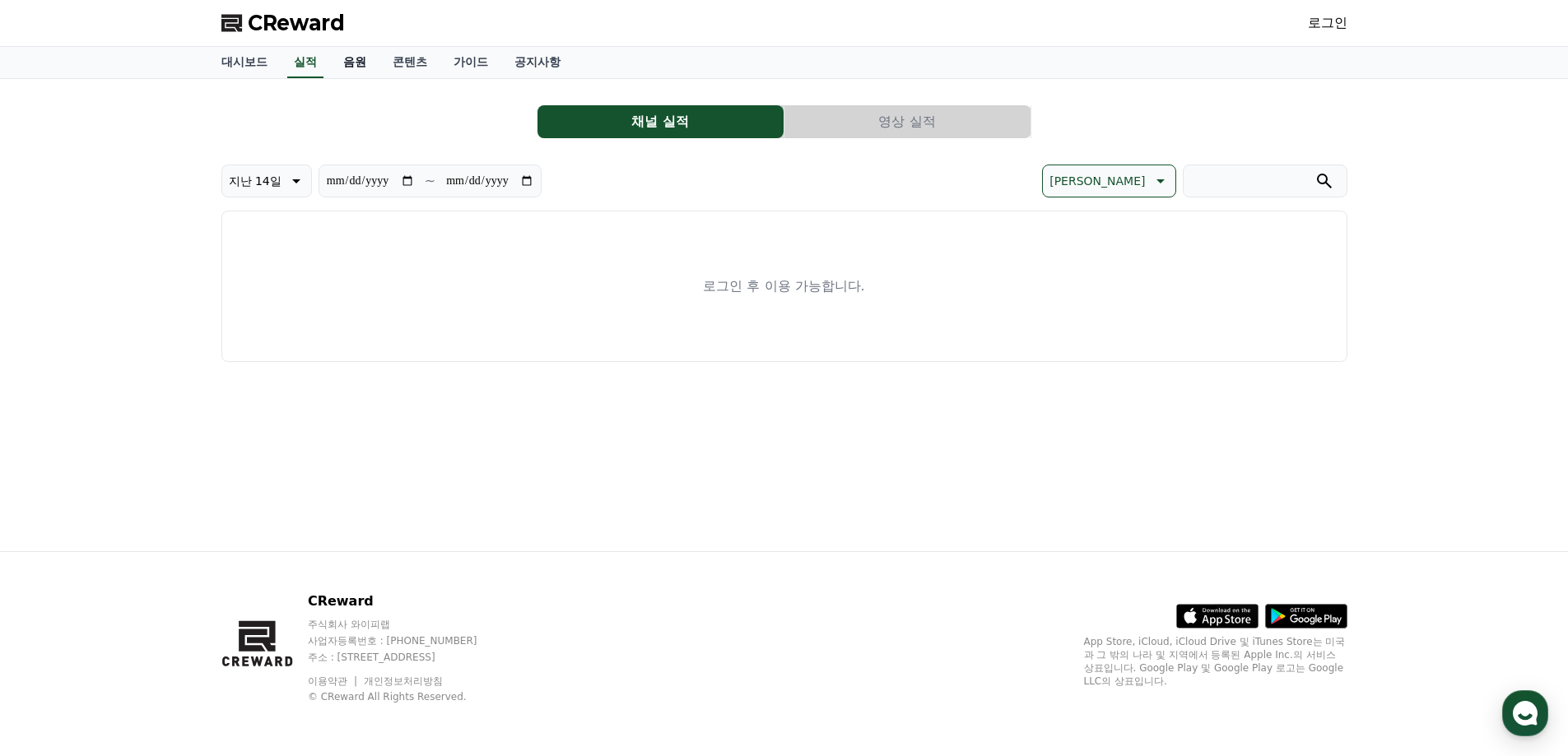
click at [358, 66] on link "음원" at bounding box center [355, 62] width 49 height 31
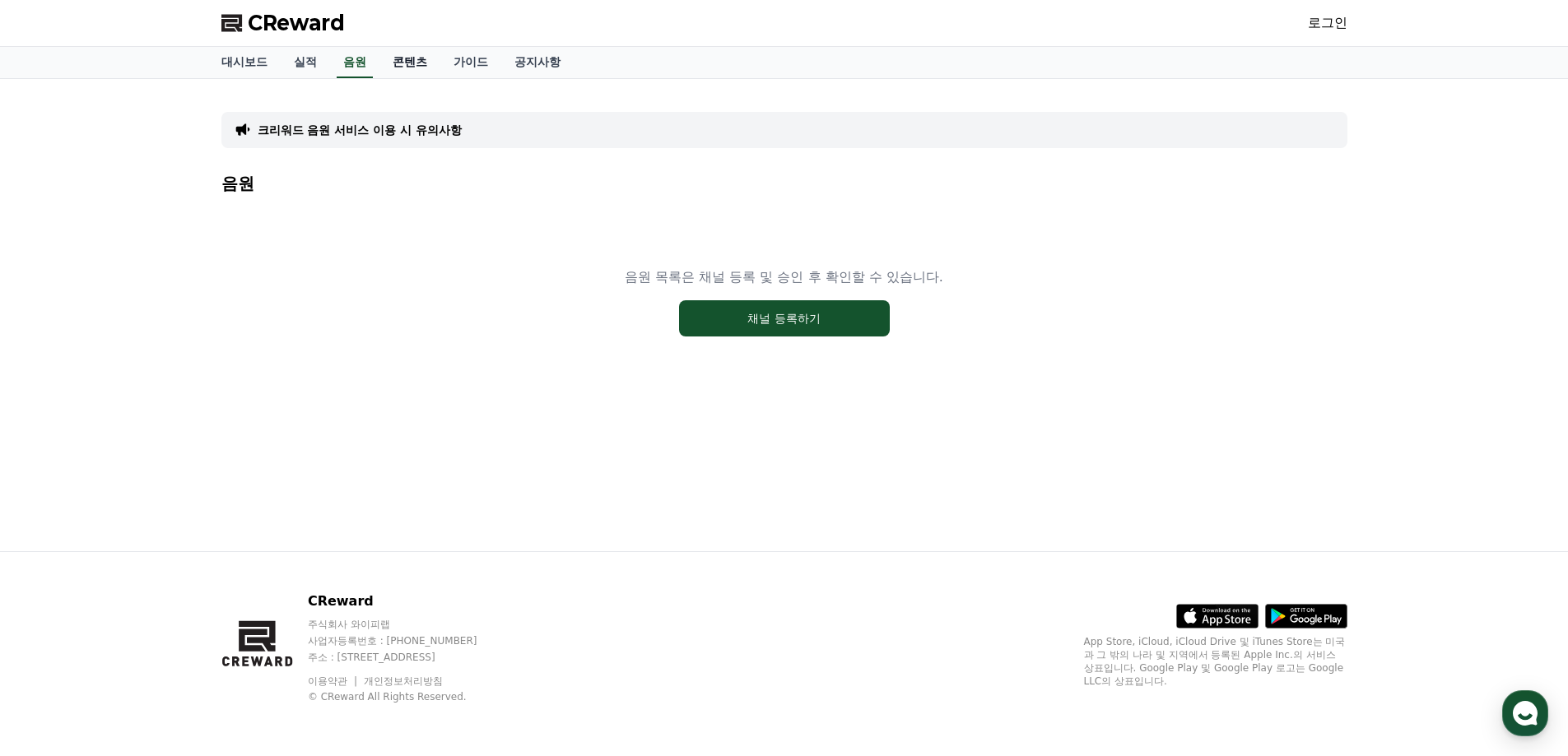
click at [415, 68] on link "콘텐츠" at bounding box center [410, 62] width 61 height 31
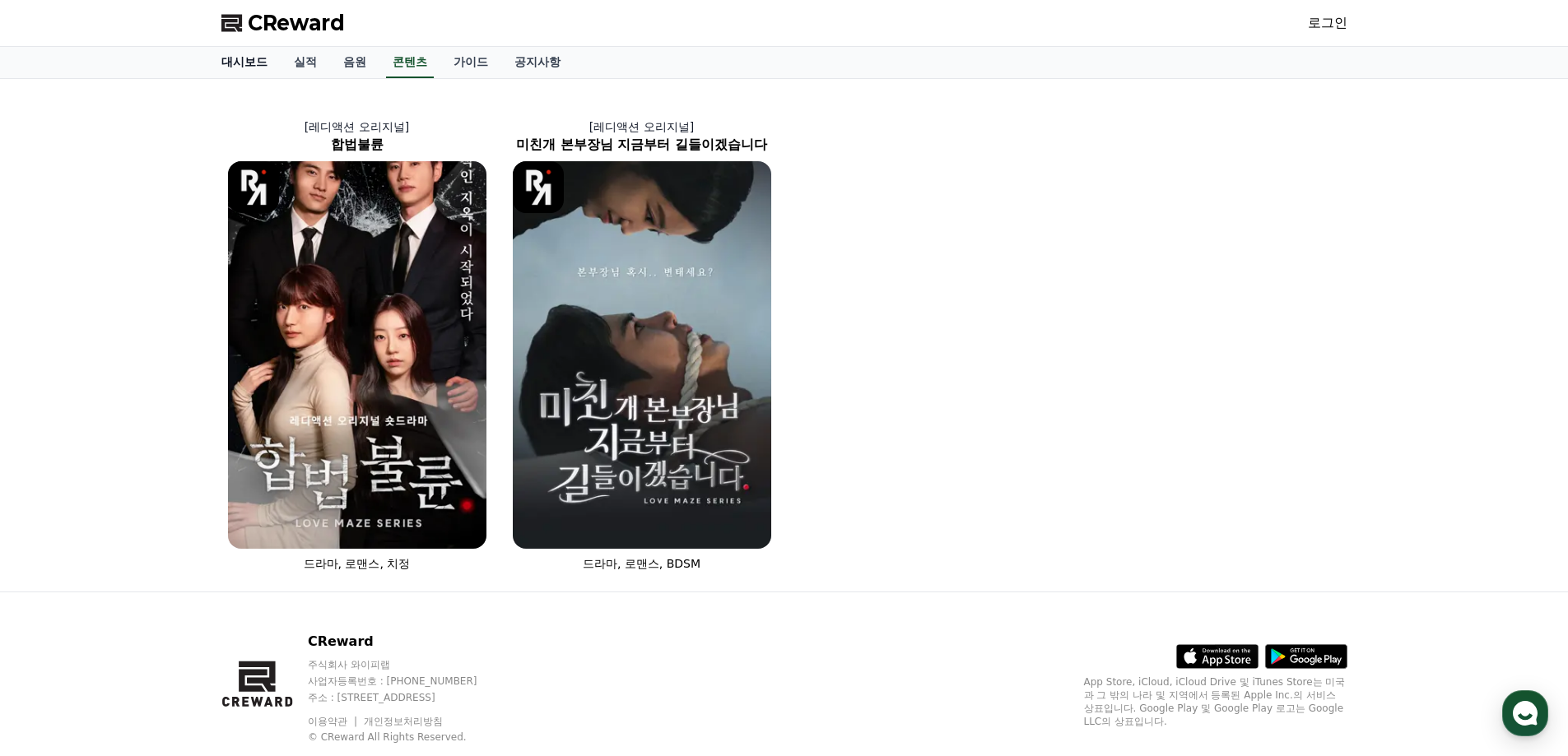
click at [270, 52] on link "대시보드" at bounding box center [245, 62] width 73 height 31
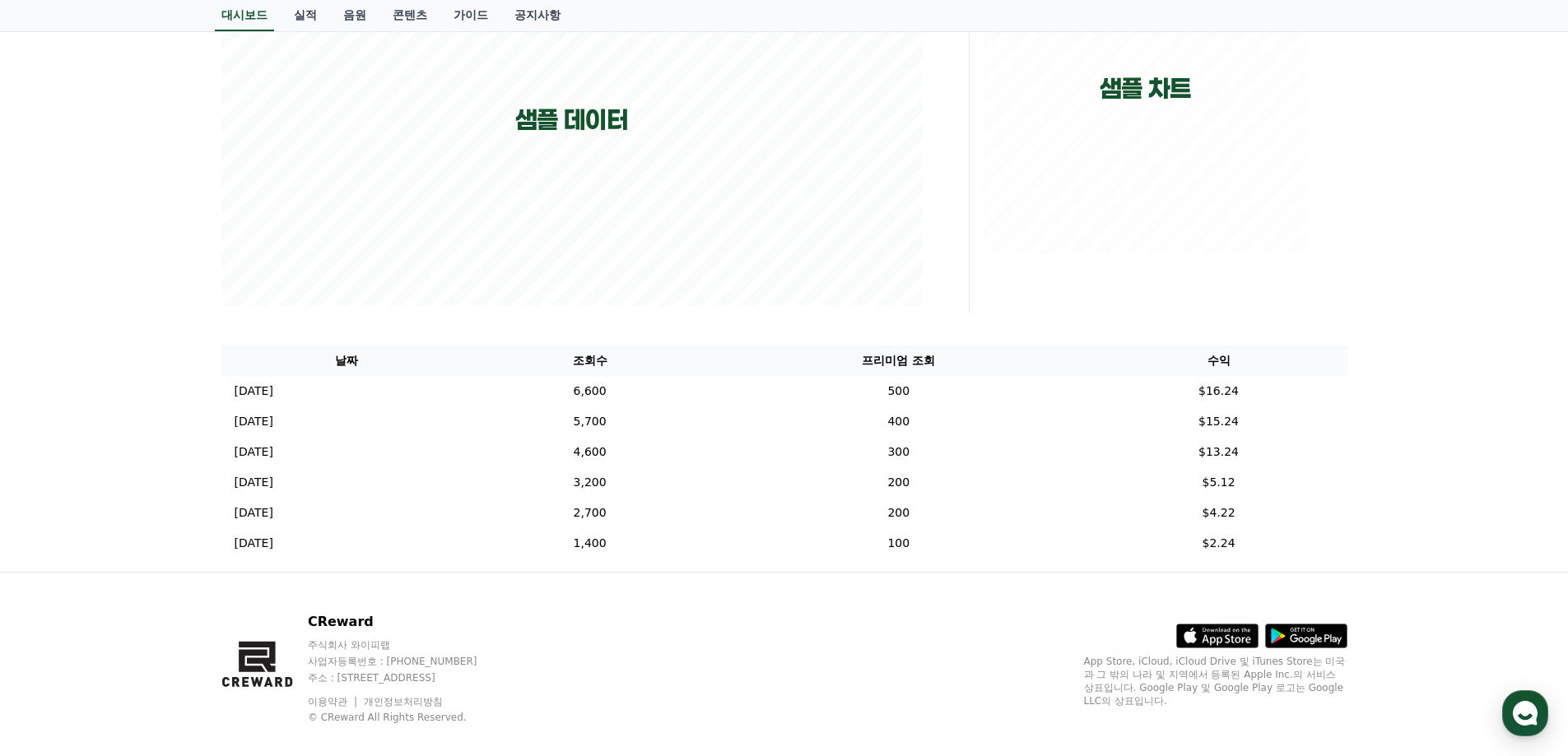
scroll to position [330, 0]
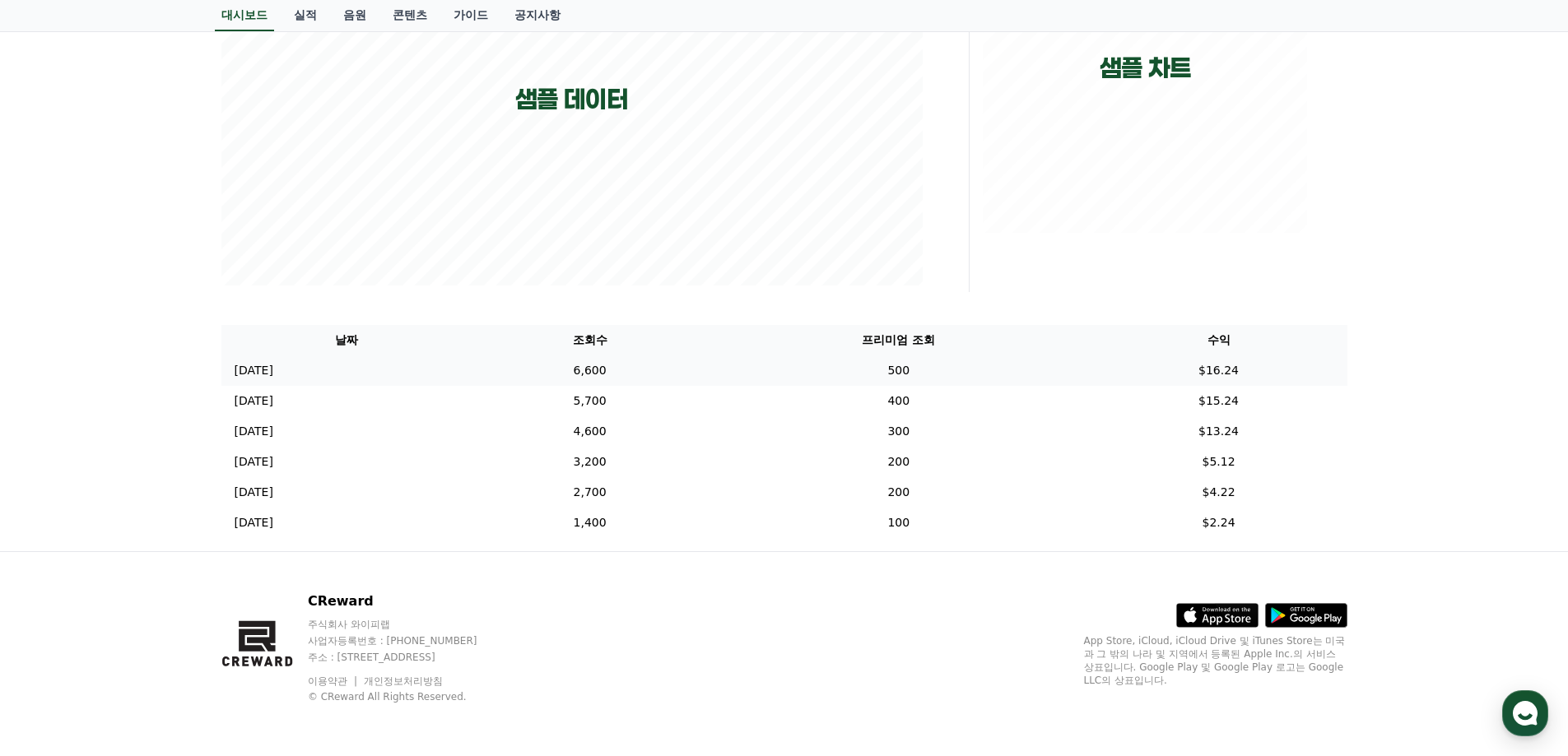
click at [622, 370] on td "6,600" at bounding box center [589, 370] width 234 height 30
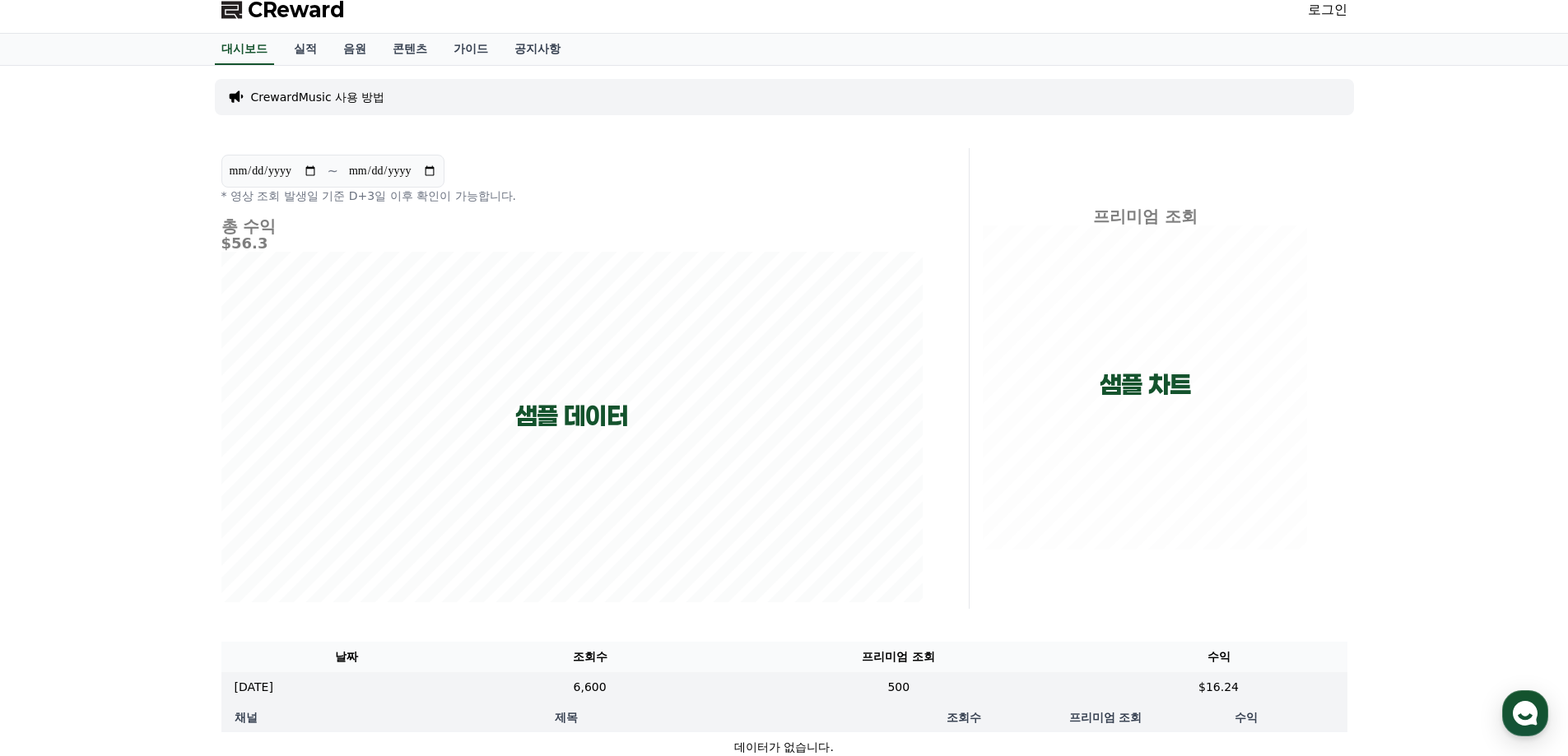
scroll to position [0, 0]
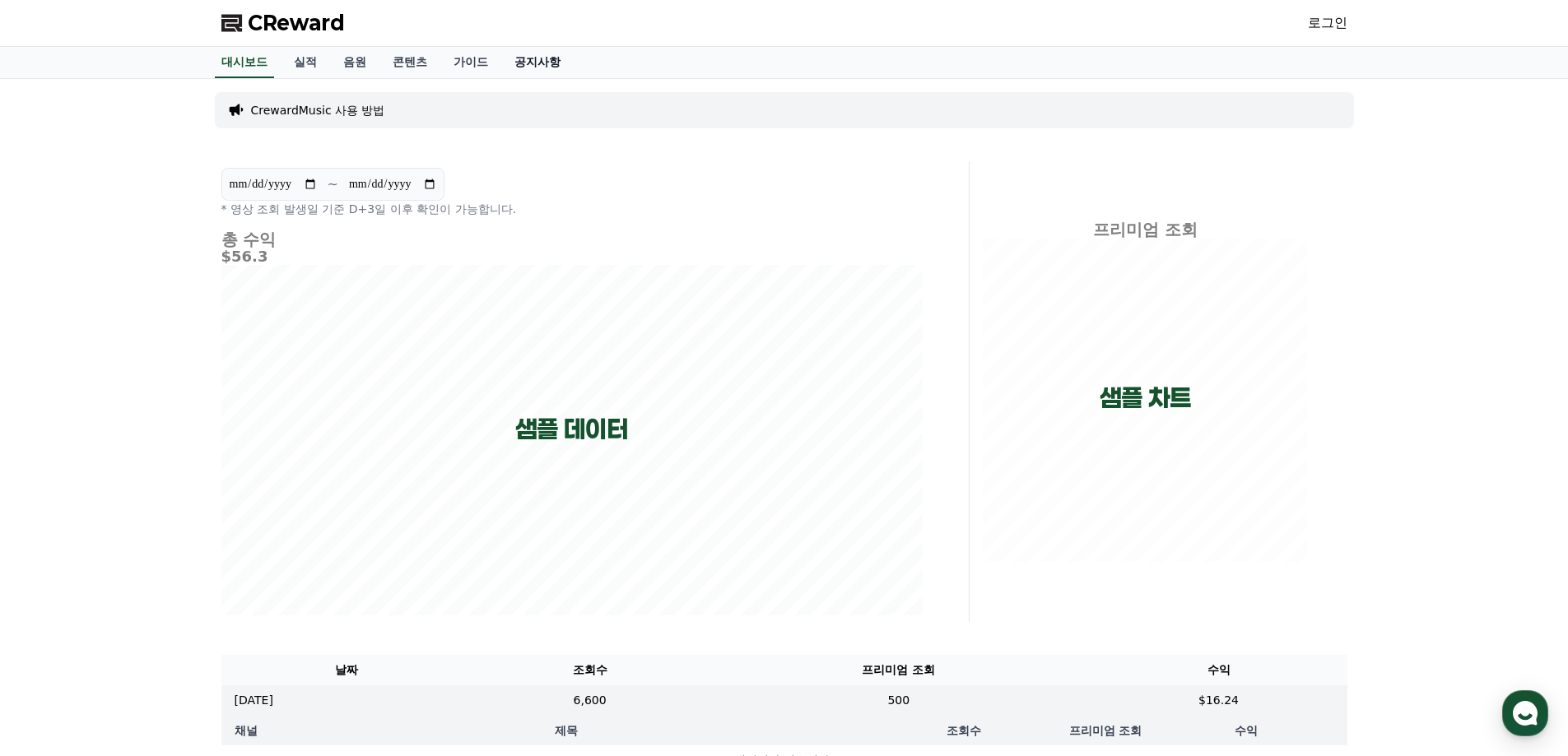
click at [551, 58] on link "공지사항" at bounding box center [537, 62] width 73 height 31
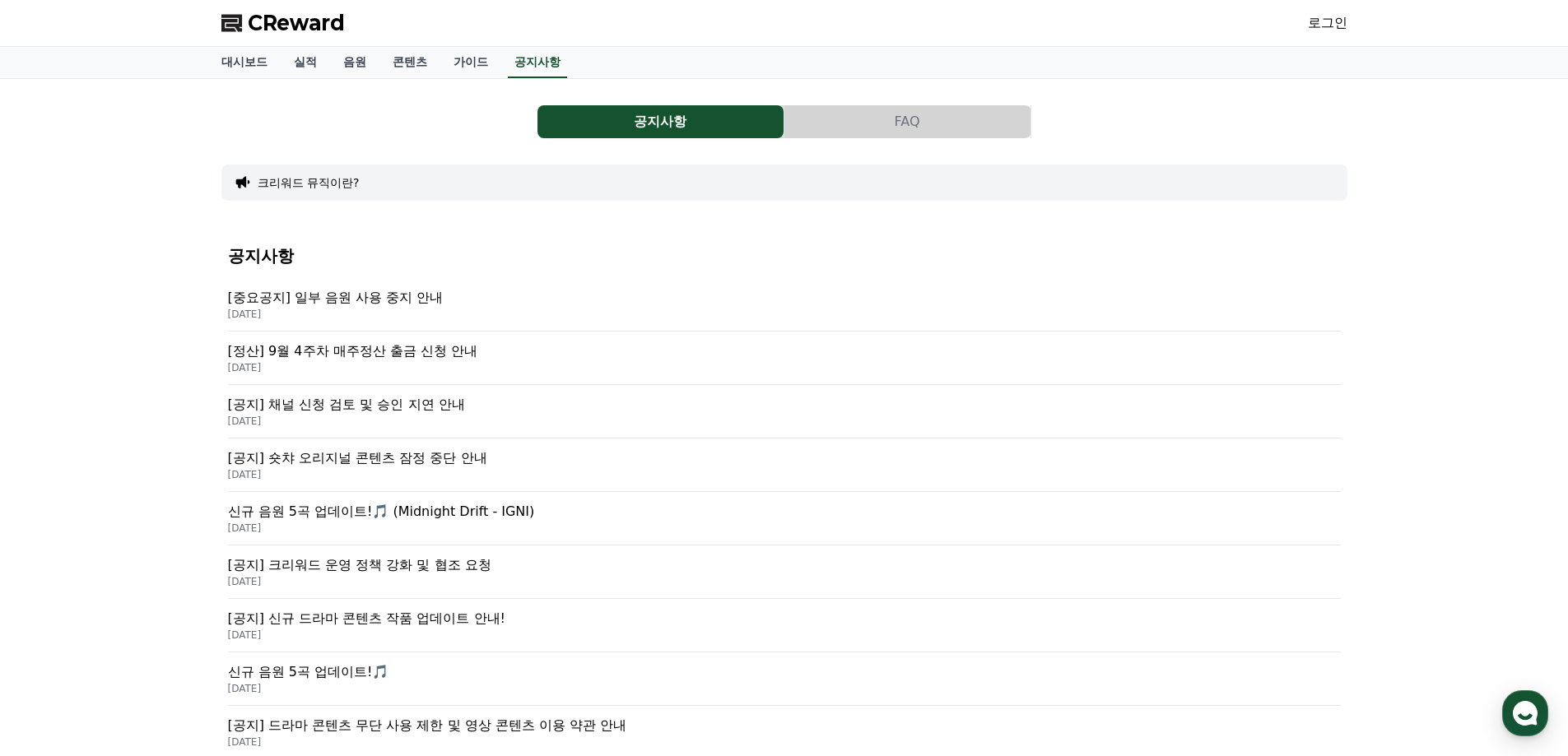
click at [309, 178] on button "크리워드 뮤직이란?" at bounding box center [308, 182] width 102 height 16
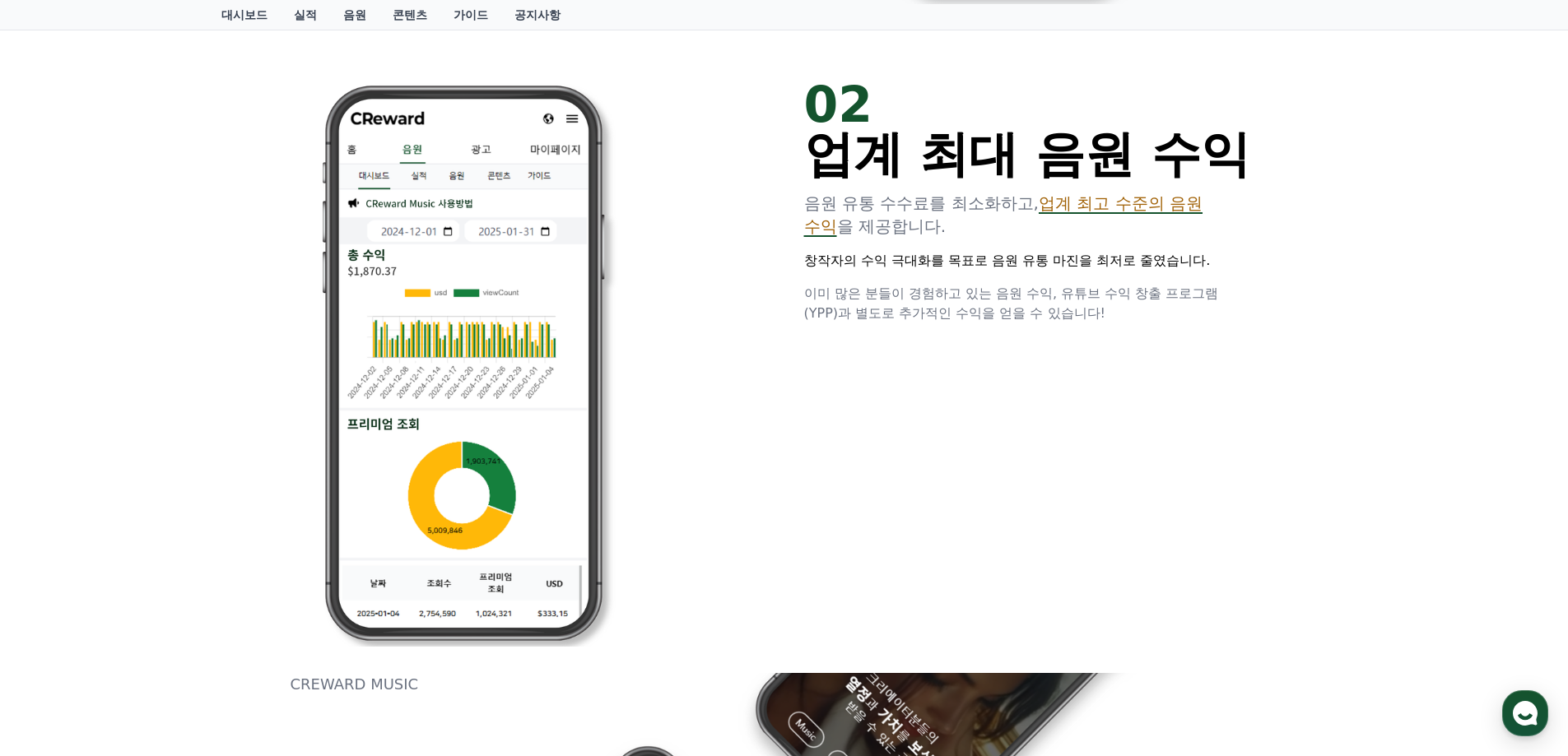
scroll to position [658, 0]
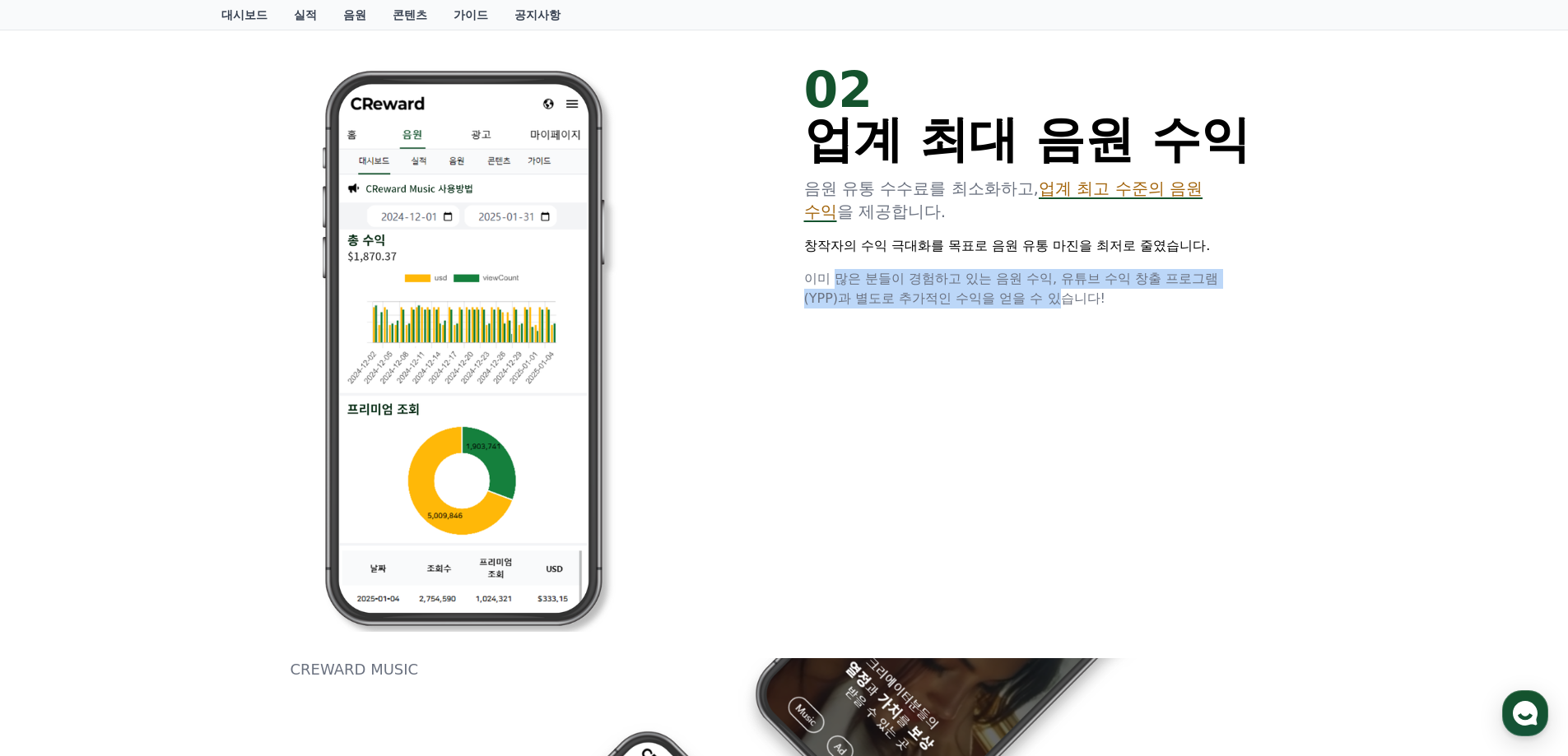
drag, startPoint x: 838, startPoint y: 277, endPoint x: 1082, endPoint y: 316, distance: 247.1
click at [1070, 309] on p "이미 많은 분들이 경험하고 있는 음원 수익, 유튜브 수익 창출 프로그램(YPP)과 별도로 추가적인 수익을 얻을 수 있습니다!" at bounding box center [1027, 288] width 448 height 40
click at [1082, 316] on div "02 업계 최대 음원 수익 음원 유통 수수료를 최소화하고, 업계 최고 수준의 음원 수익 을 제공합니다. 창작자의 수익 극대화를 목표로 음원 유…" at bounding box center [784, 348] width 988 height 619
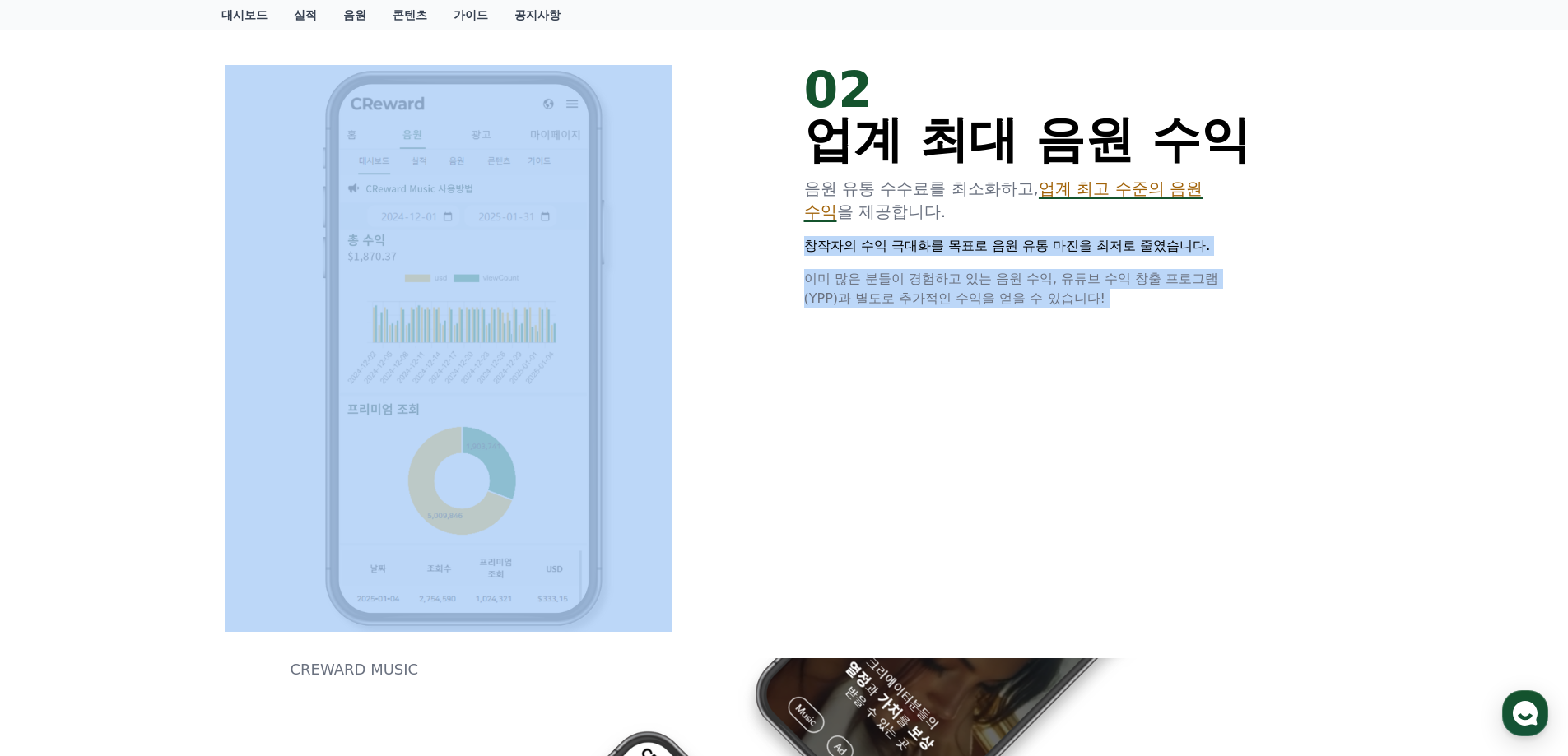
drag, startPoint x: 779, startPoint y: 136, endPoint x: 1214, endPoint y: 214, distance: 441.9
click at [1213, 211] on div "02 업계 최대 음원 수익 음원 유통 수수료를 최소화하고, 업계 최고 수준의 음원 수익 을 제공합니다. 창작자의 수익 극대화를 목표로 음원 유…" at bounding box center [784, 348] width 988 height 619
click at [1213, 316] on div "02 업계 최대 음원 수익 음원 유통 수수료를 최소화하고, 업계 최고 수준의 음원 수익 을 제공합니다. 창작자의 수익 극대화를 목표로 음원 유…" at bounding box center [784, 348] width 988 height 619
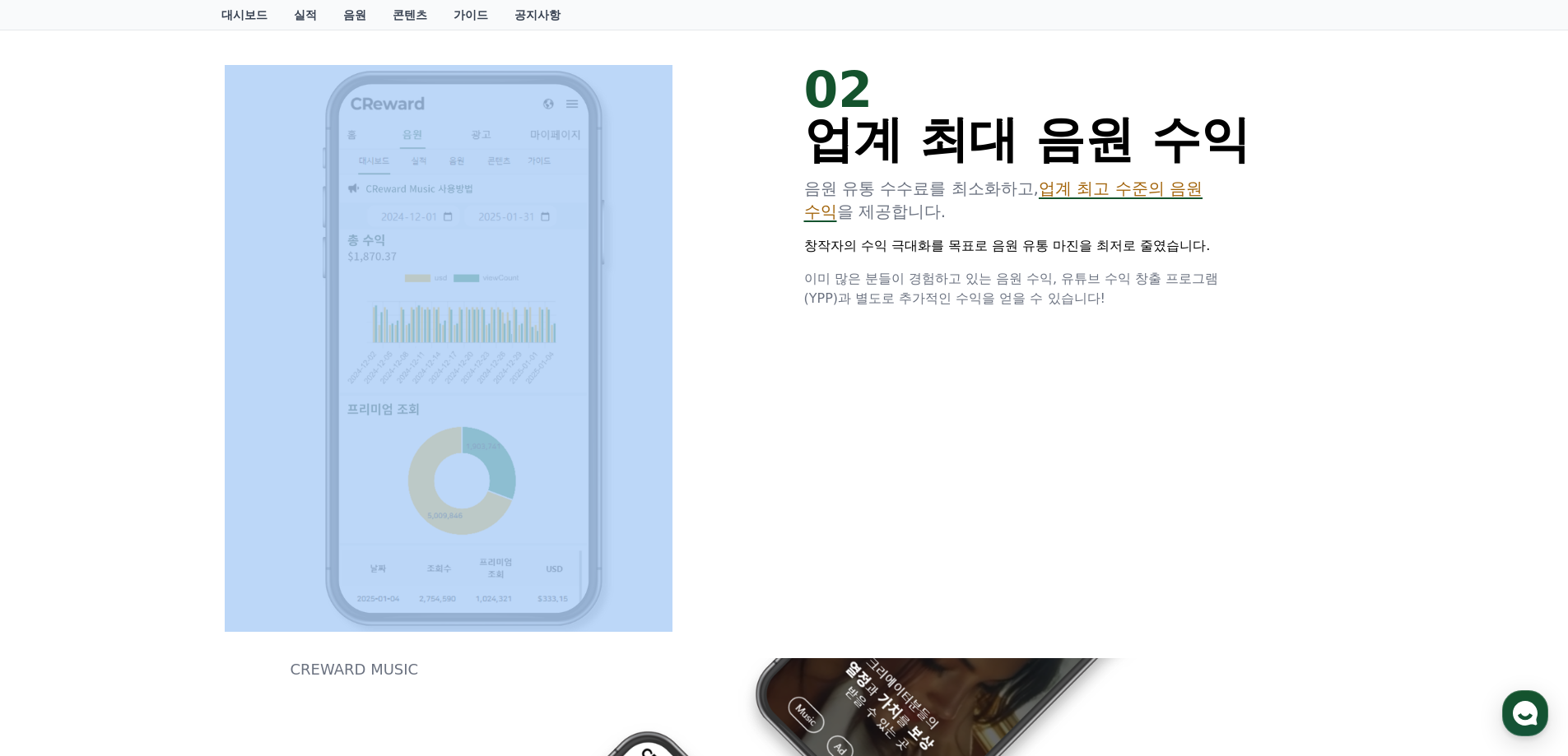
drag, startPoint x: 1179, startPoint y: 305, endPoint x: 694, endPoint y: 139, distance: 512.6
click at [710, 143] on div "02 업계 최대 음원 수익 음원 유통 수수료를 최소화하고, 업계 최고 수준의 음원 수익 을 제공합니다. 창작자의 수익 극대화를 목표로 음원 유…" at bounding box center [784, 348] width 988 height 619
click at [1115, 293] on p "이미 많은 분들이 경험하고 있는 음원 수익, 유튜브 수익 창출 프로그램(YPP)과 별도로 추가적인 수익을 얻을 수 있습니다!" at bounding box center [1027, 288] width 448 height 40
drag, startPoint x: 1133, startPoint y: 318, endPoint x: 1130, endPoint y: 327, distance: 9.5
click at [1133, 319] on div "02 업계 최대 음원 수익 음원 유통 수수료를 최소화하고, 업계 최고 수준의 음원 수익 을 제공합니다. 창작자의 수익 극대화를 목표로 음원 유…" at bounding box center [784, 348] width 988 height 619
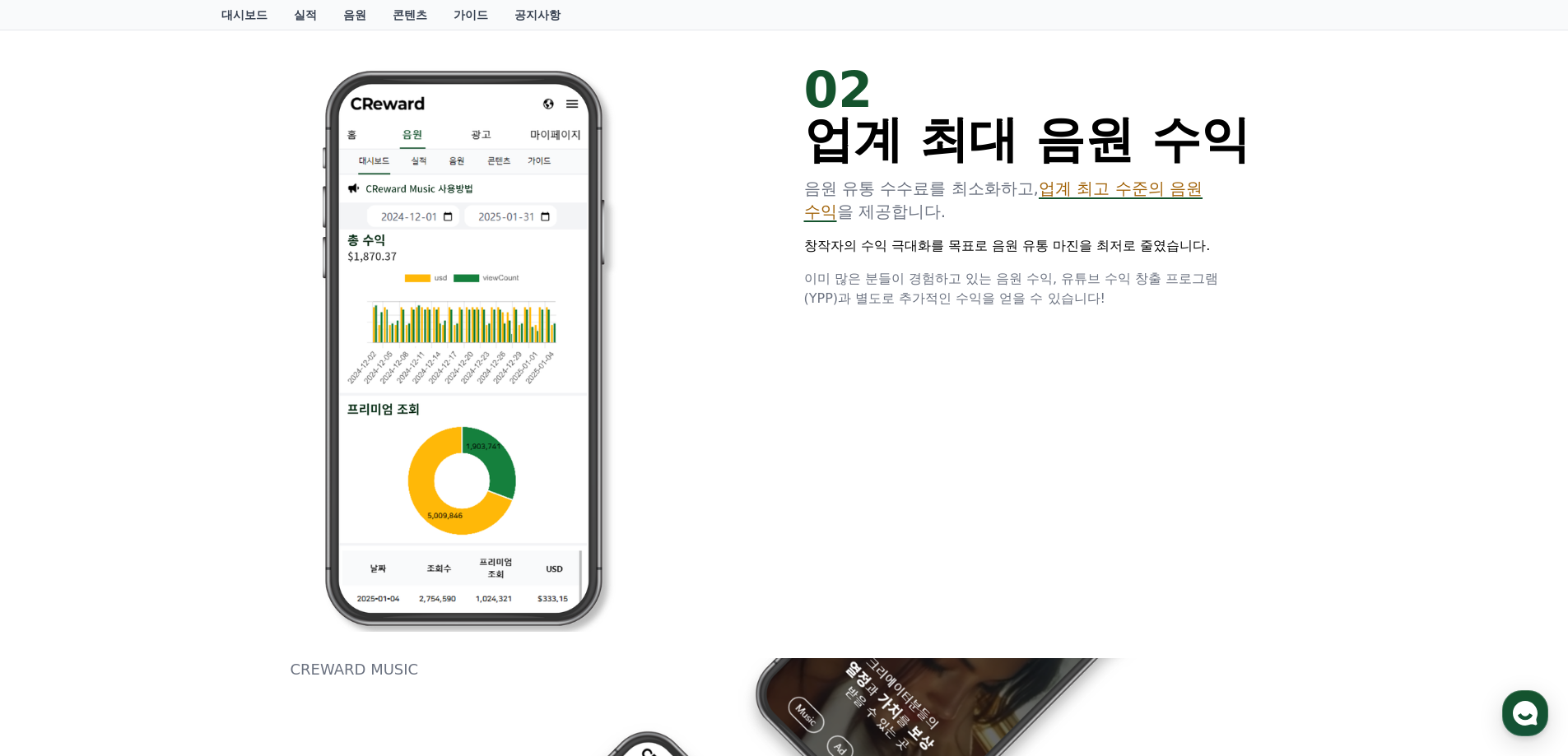
click at [1087, 346] on div "02 업계 최대 음원 수익 음원 유통 수수료를 최소화하고, 업계 최고 수준의 음원 수익 을 제공합니다. 창작자의 수익 극대화를 목표로 음원 유…" at bounding box center [784, 348] width 988 height 619
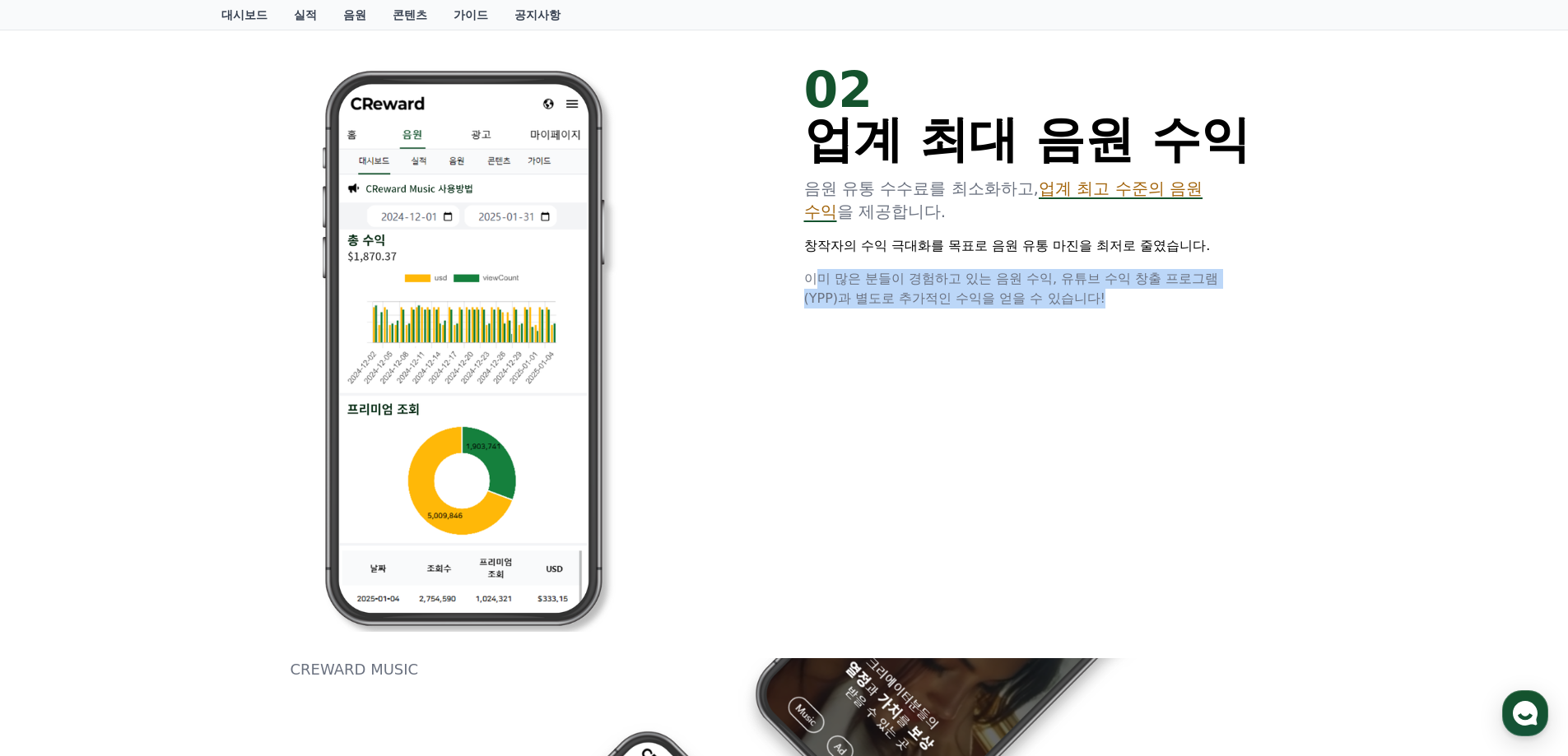
drag, startPoint x: 1102, startPoint y: 302, endPoint x: 817, endPoint y: 258, distance: 288.4
click at [817, 258] on div "02 업계 최대 음원 수익 음원 유통 수수료를 최소화하고, 업계 최고 수준의 음원 수익 을 제공합니다. 창작자의 수익 극대화를 목표로 음원 유…" at bounding box center [1027, 187] width 448 height 244
click at [1081, 330] on div "02 업계 최대 음원 수익 음원 유통 수수료를 최소화하고, 업계 최고 수준의 음원 수익 을 제공합니다. 창작자의 수익 극대화를 목표로 음원 유…" at bounding box center [784, 348] width 988 height 619
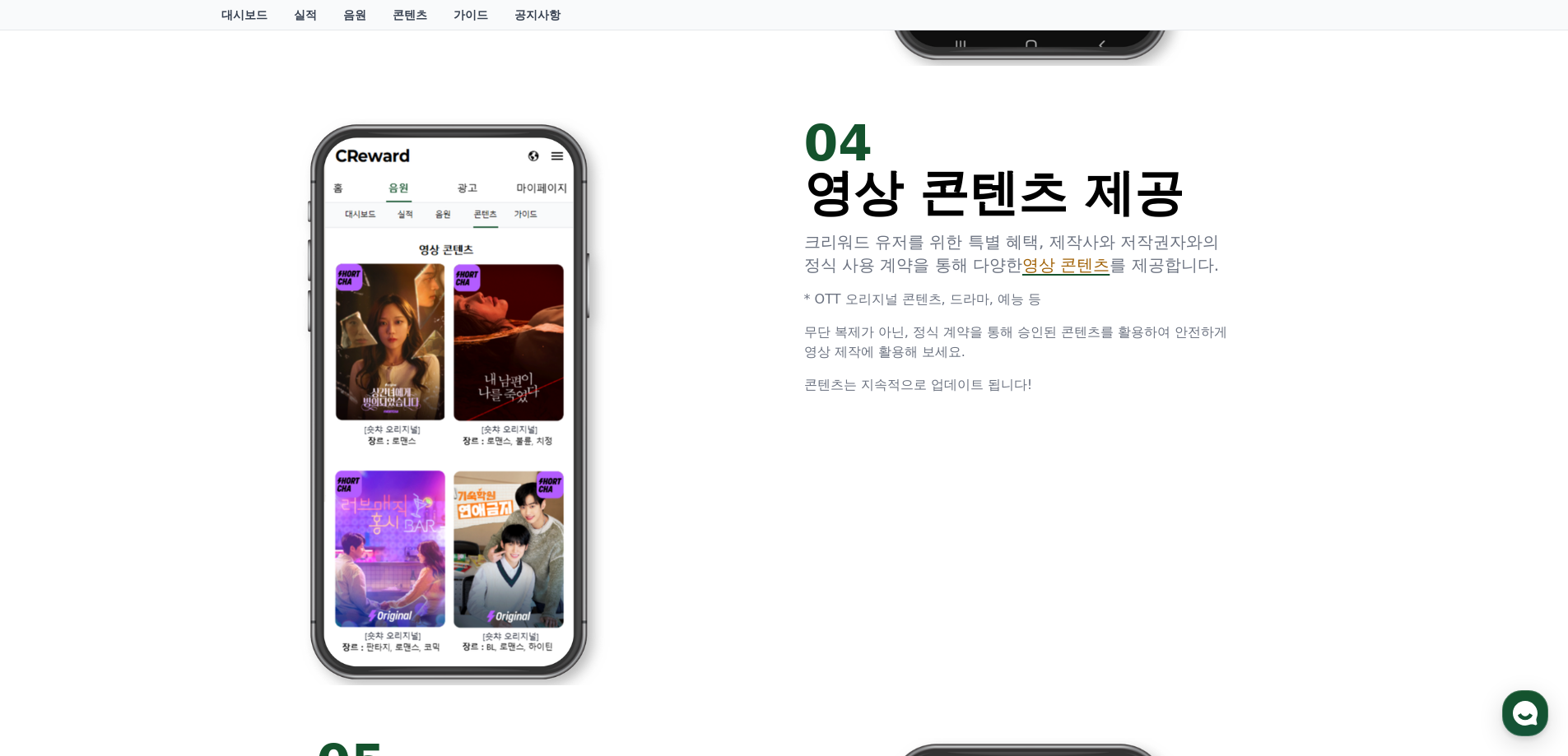
scroll to position [2550, 0]
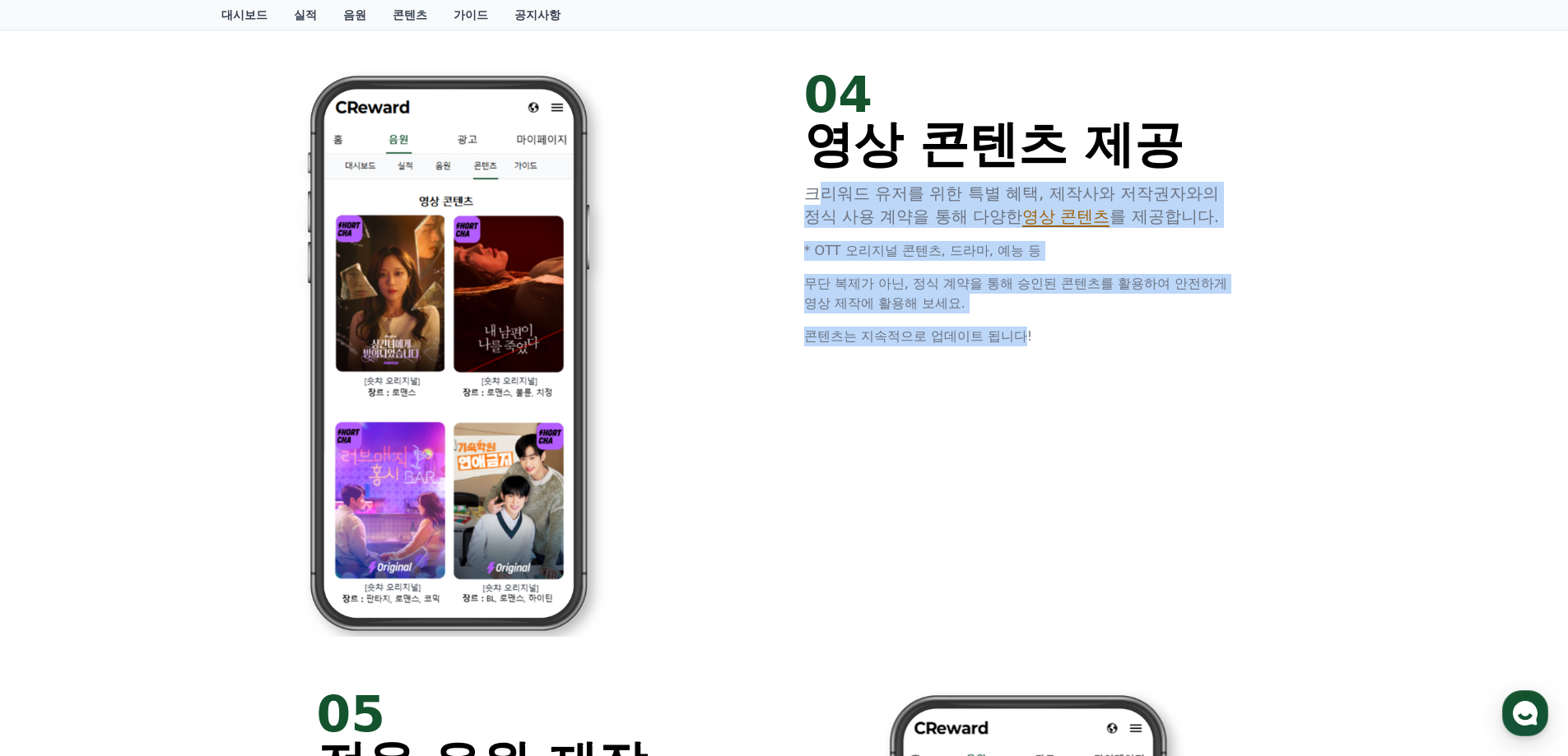
drag, startPoint x: 818, startPoint y: 206, endPoint x: 1059, endPoint y: 351, distance: 281.3
click at [1045, 327] on div "04 영상 콘텐츠 제공 크리워드 유저를 위한 특별 혜택, 제작사와 저작권자와의 정식 사용 계약을 통해 다양한 영상 콘텐츠 를 제공합니다. * …" at bounding box center [1027, 208] width 448 height 277
click at [1052, 369] on div "04 영상 콘텐츠 제공 크리워드 유저를 위한 특별 혜택, 제작사와 저작권자와의 정식 사용 계약을 통해 다양한 영상 콘텐츠 를 제공합니다. * …" at bounding box center [784, 353] width 988 height 619
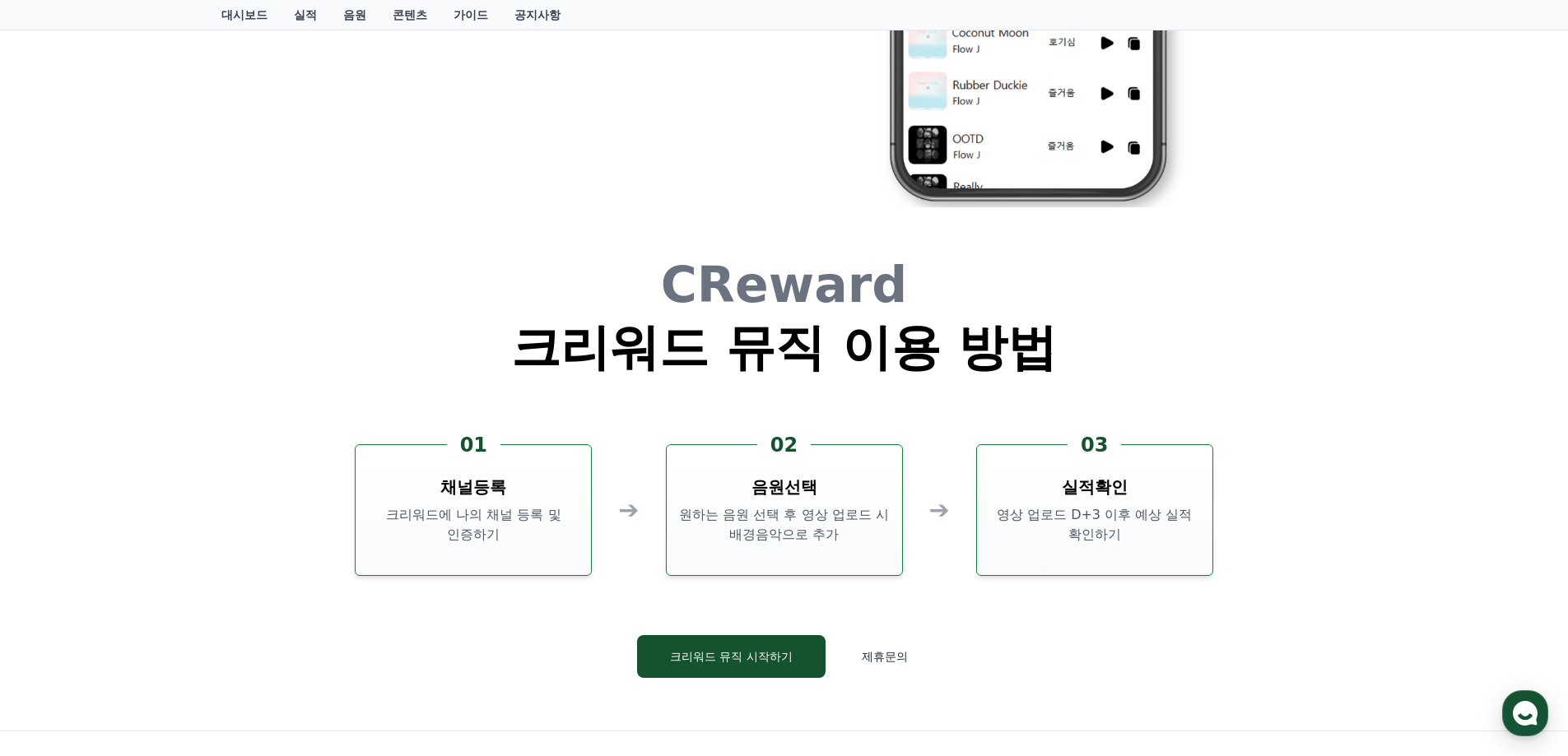
scroll to position [3619, 0]
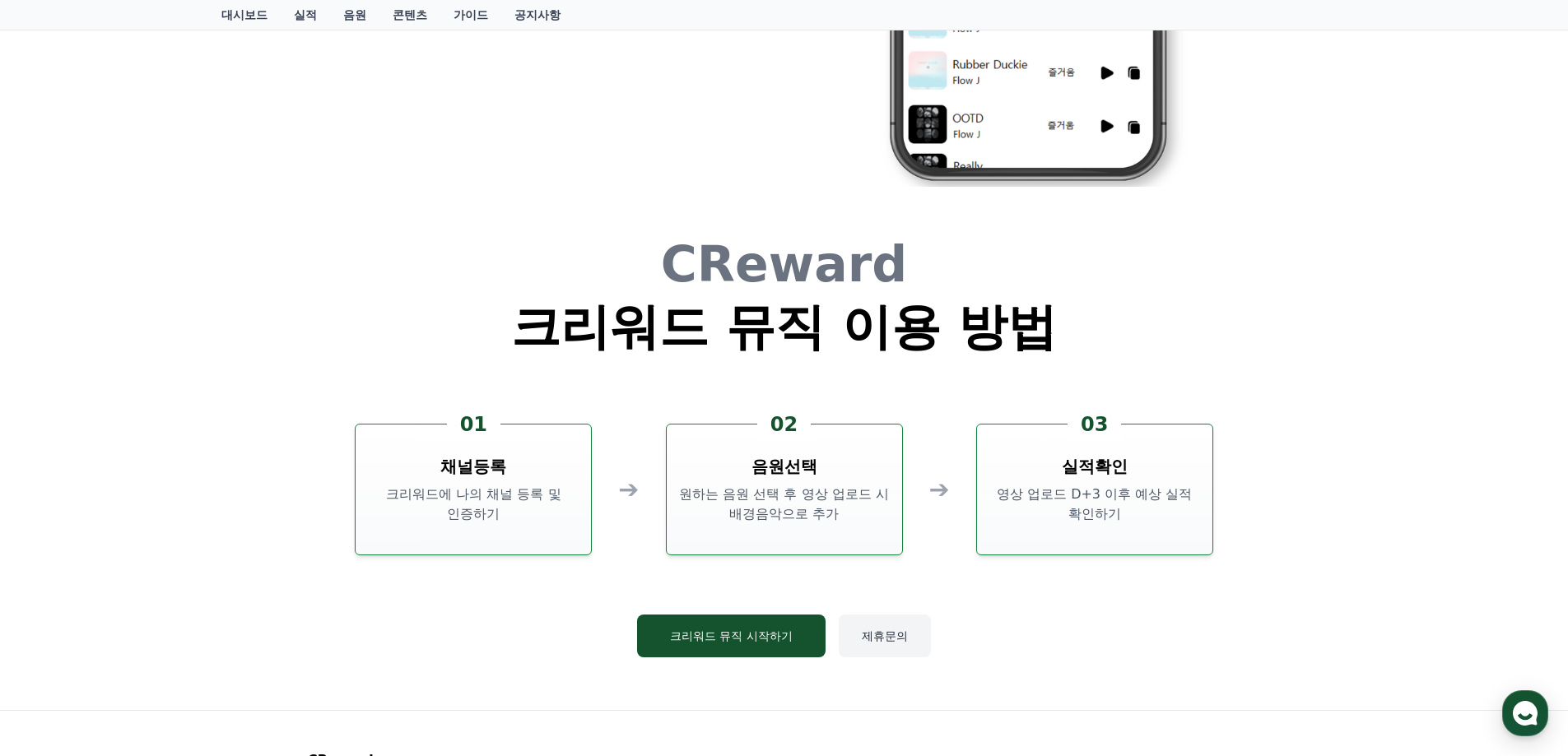
click at [885, 637] on button "제휴문의" at bounding box center [884, 636] width 92 height 43
